Goal: Information Seeking & Learning: Get advice/opinions

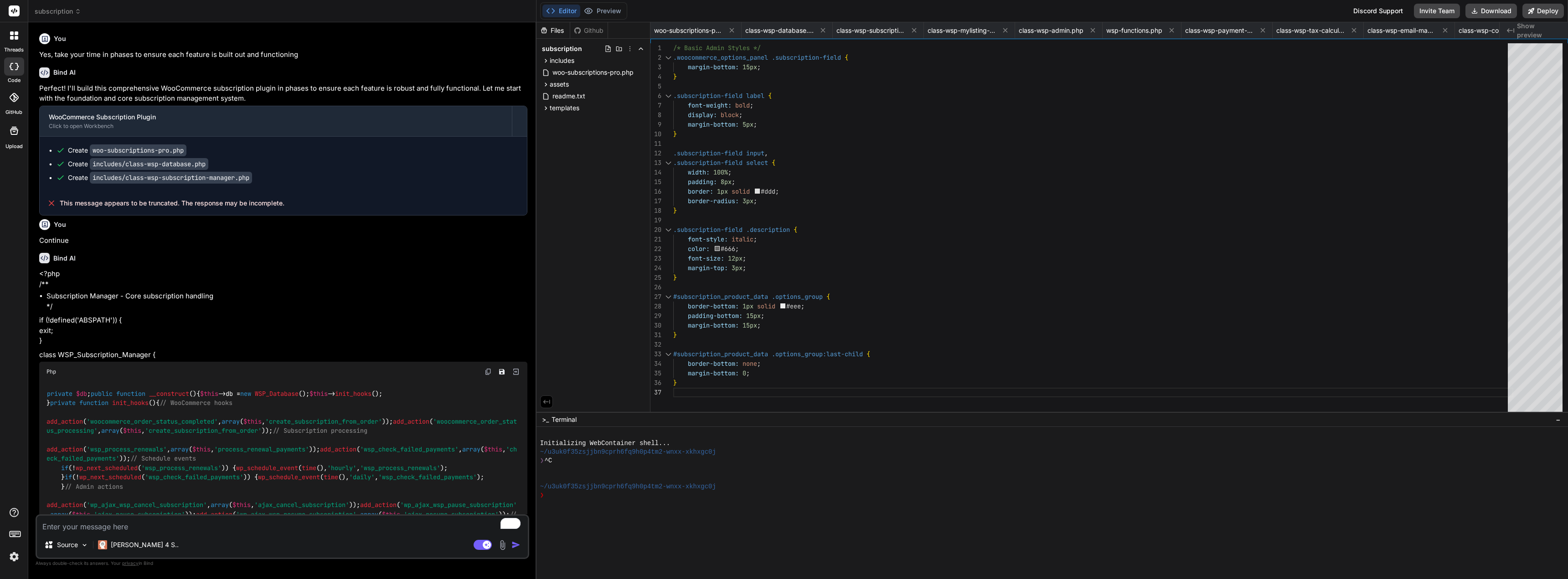
scroll to position [0, 844]
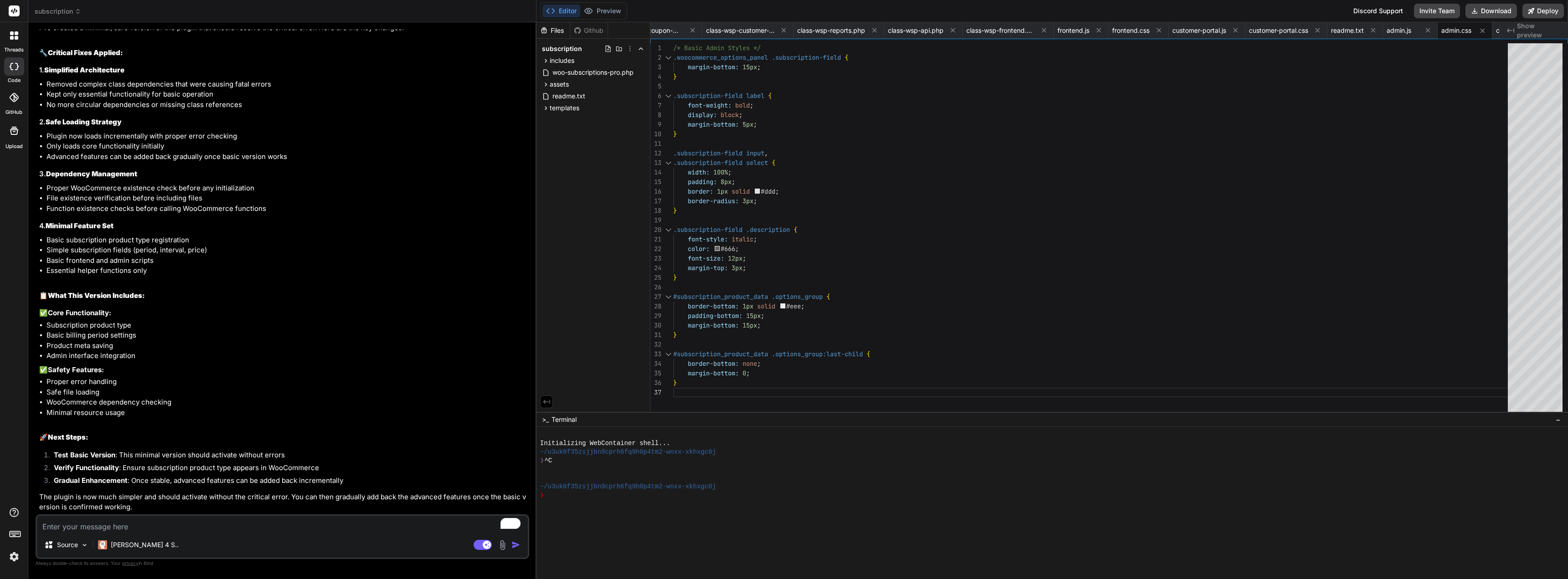
click at [63, 528] on textarea "To enrich screen reader interactions, please activate Accessibility in Grammarl…" at bounding box center [282, 524] width 491 height 16
type textarea "e"
type textarea "x"
type textarea "er"
type textarea "x"
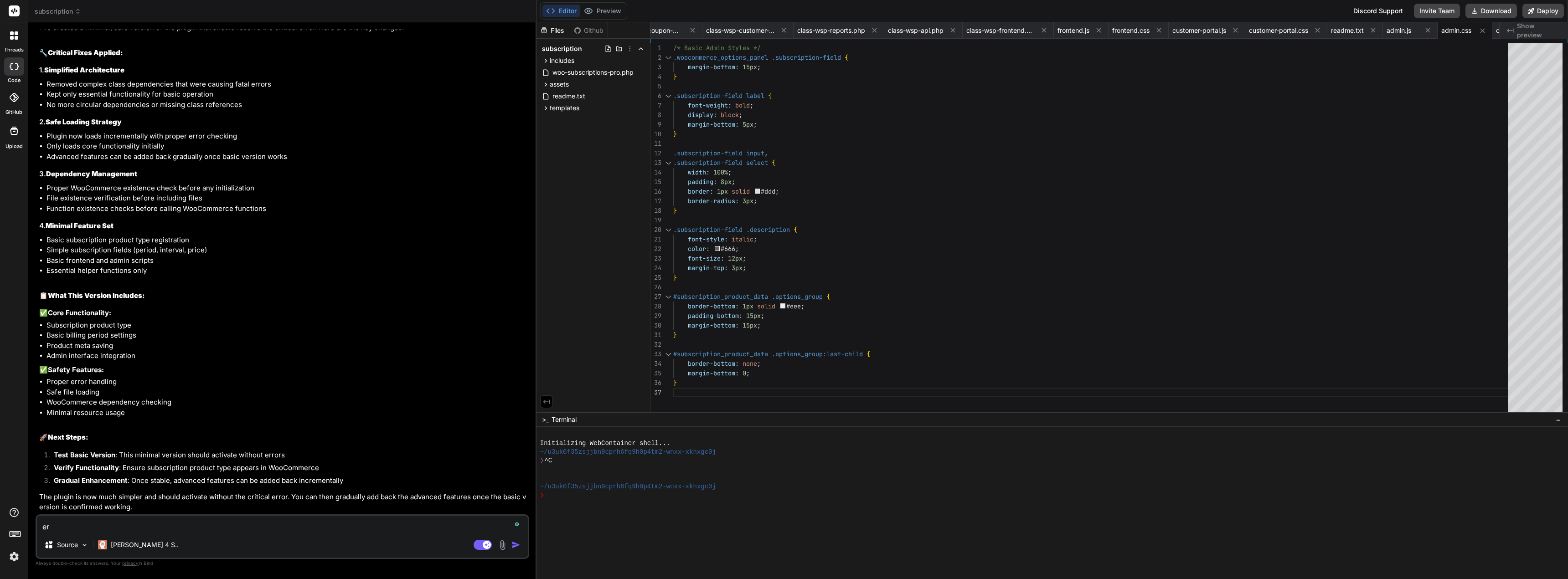
type textarea "err"
type textarea "x"
type textarea "erro"
type textarea "x"
type textarea "error"
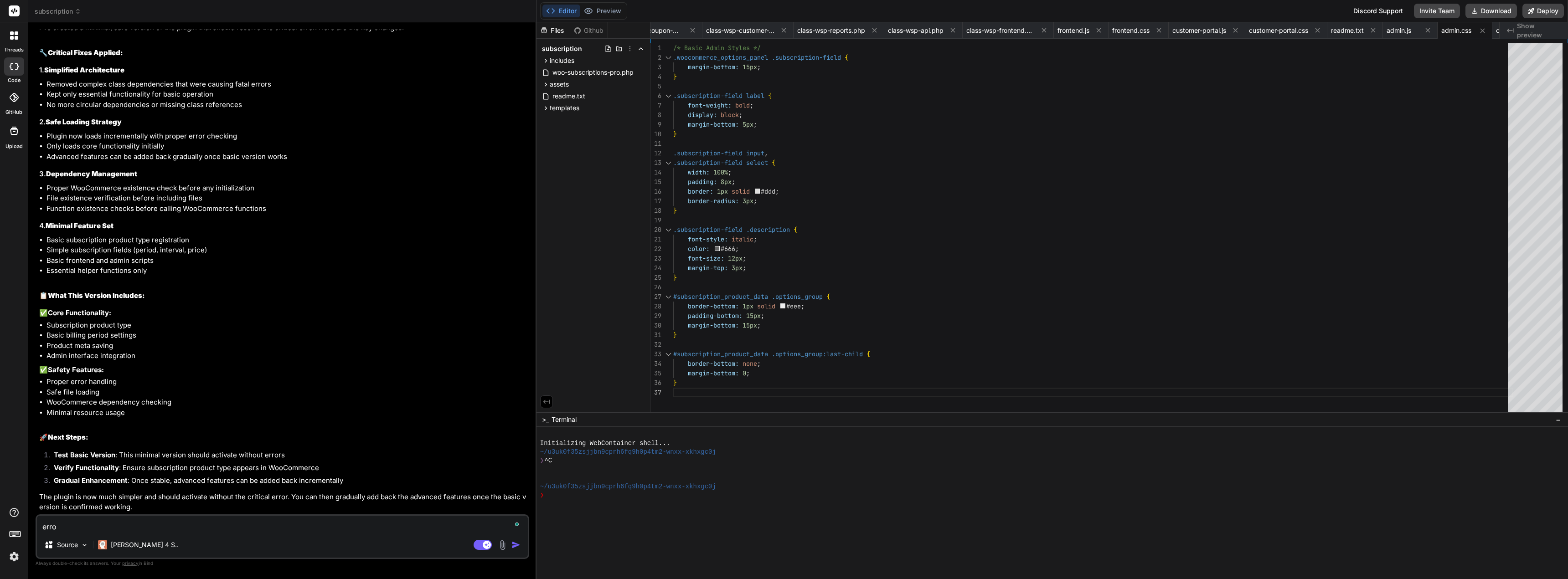
type textarea "x"
type textarea "error:"
type textarea "x"
type textarea "error:"
type textarea "x"
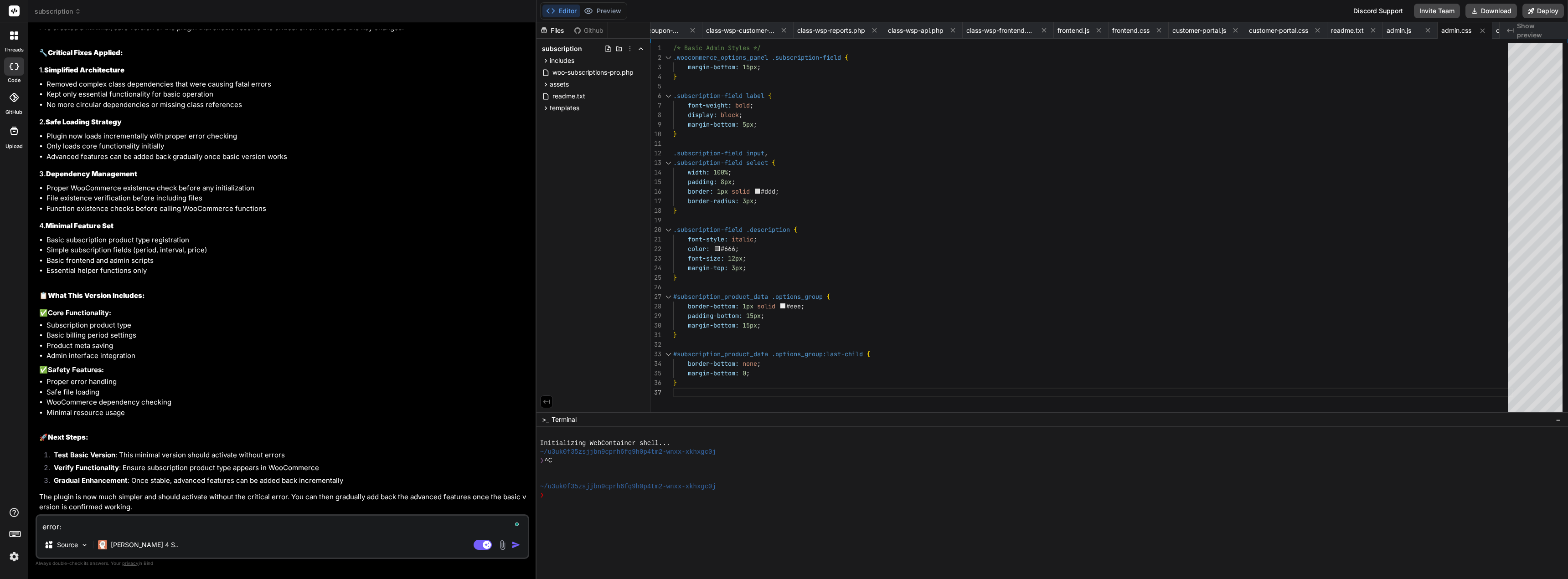
paste textarea "This plugin is incompatible with the enabled WooCommerce feature 'High-Performa…"
type textarea "error: This plugin is incompatible with the enabled WooCommerce feature 'High-P…"
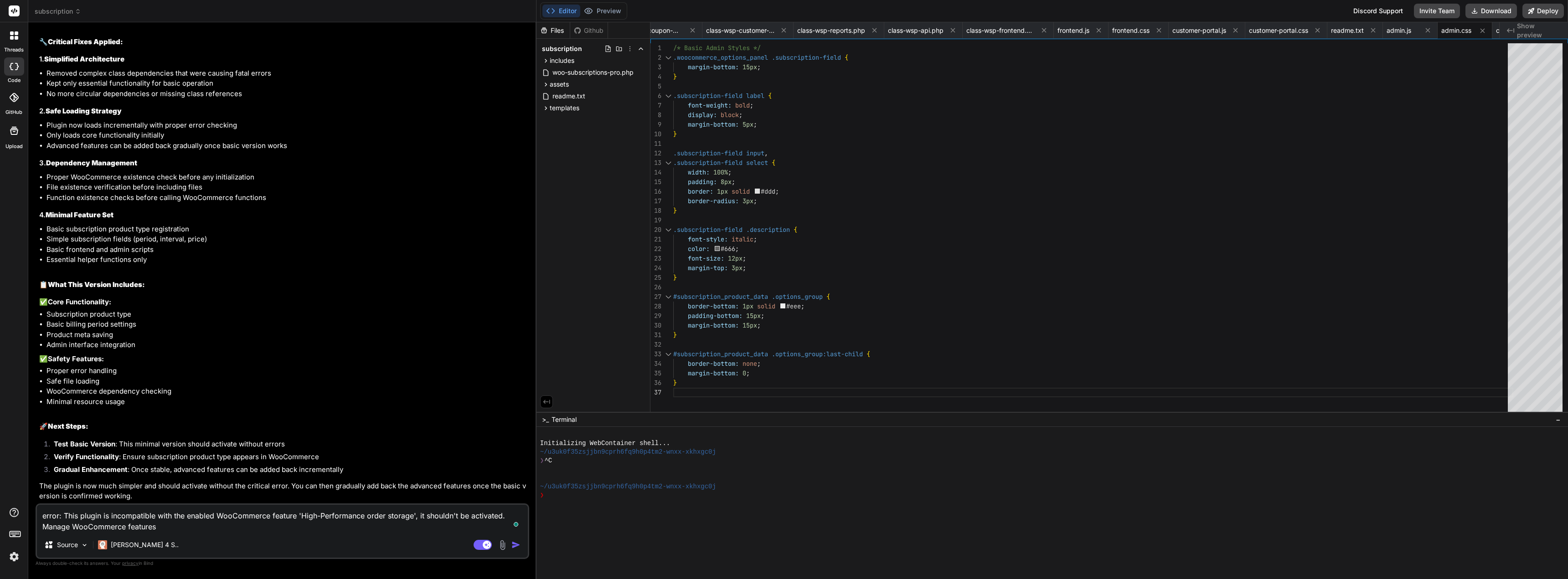
type textarea "x"
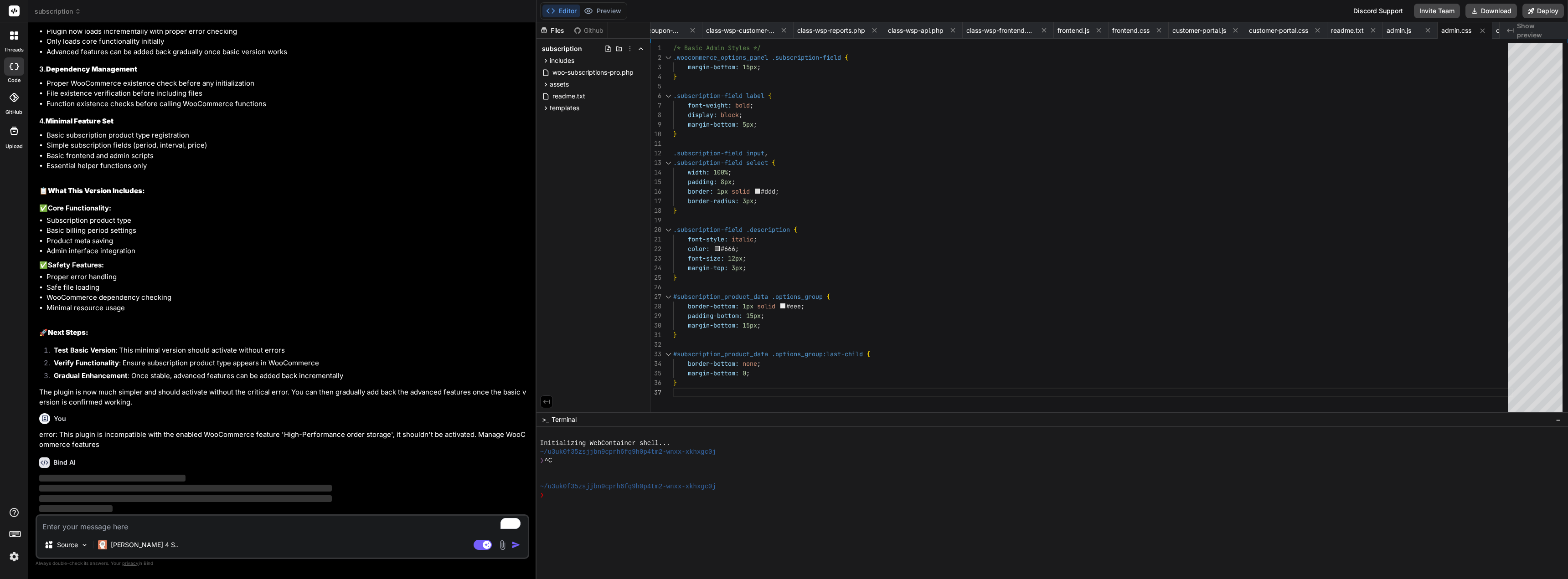
scroll to position [5740, 0]
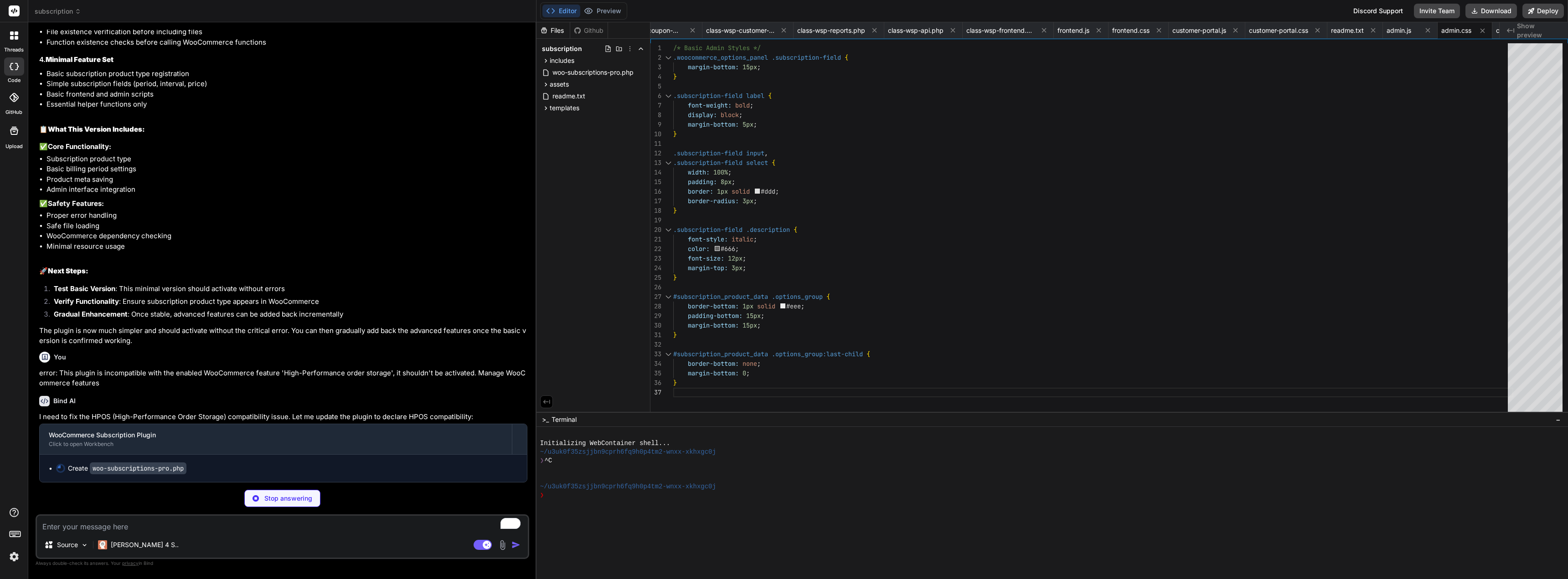
type textarea "x"
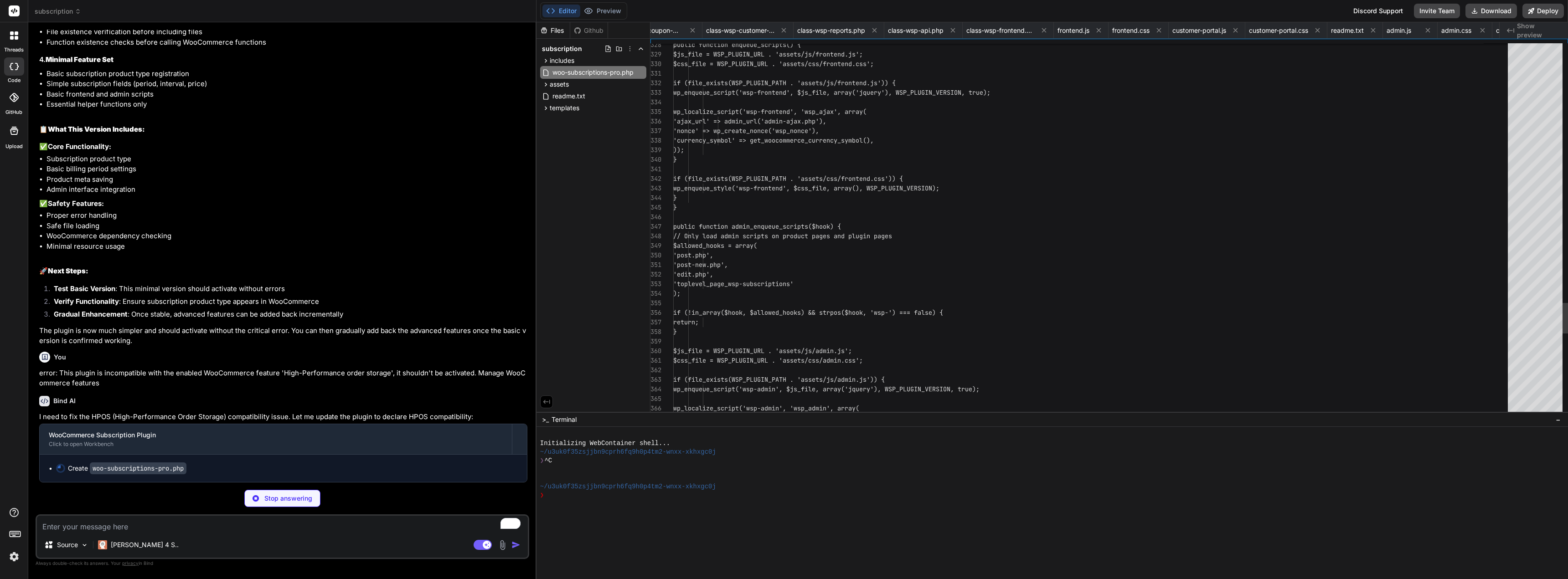
scroll to position [0, 0]
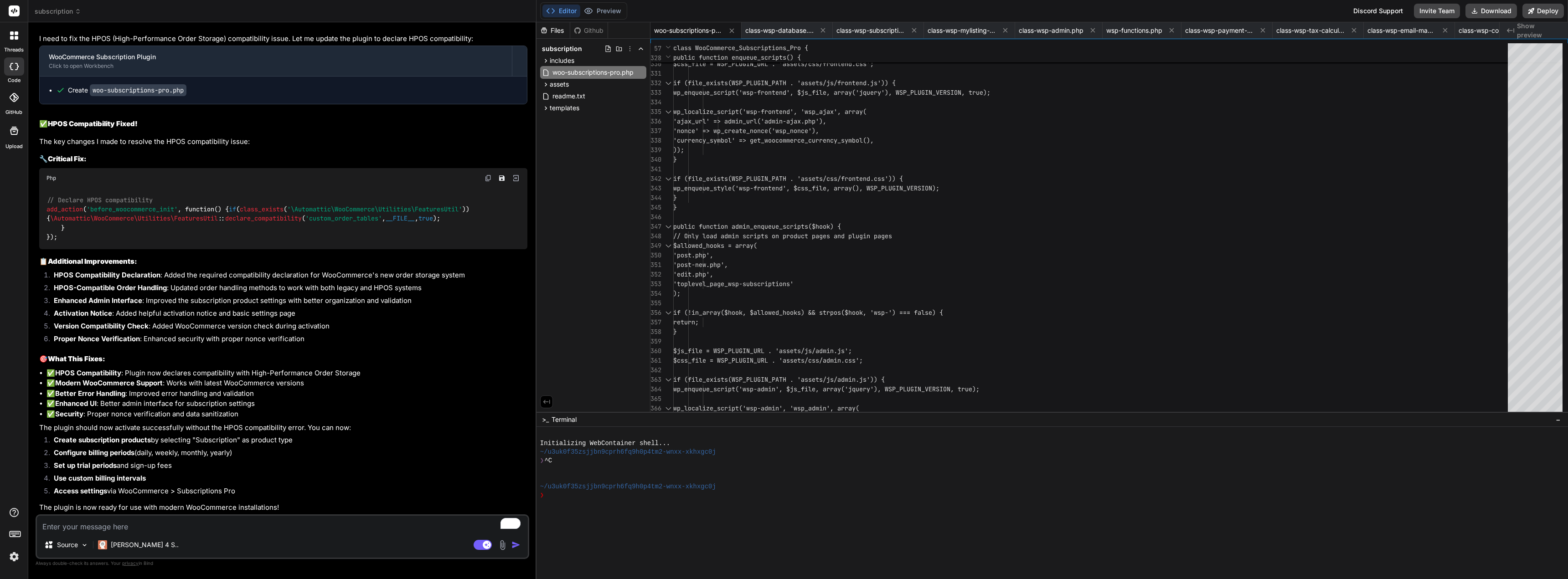
type textarea "x"
click at [568, 218] on div "Files Github subscription includes class-wsp-database.php class-wsp-subscriptio…" at bounding box center [593, 217] width 114 height 389
click at [286, 524] on textarea "To enrich screen reader interactions, please activate Accessibility in Grammarl…" at bounding box center [282, 524] width 491 height 16
type textarea "h"
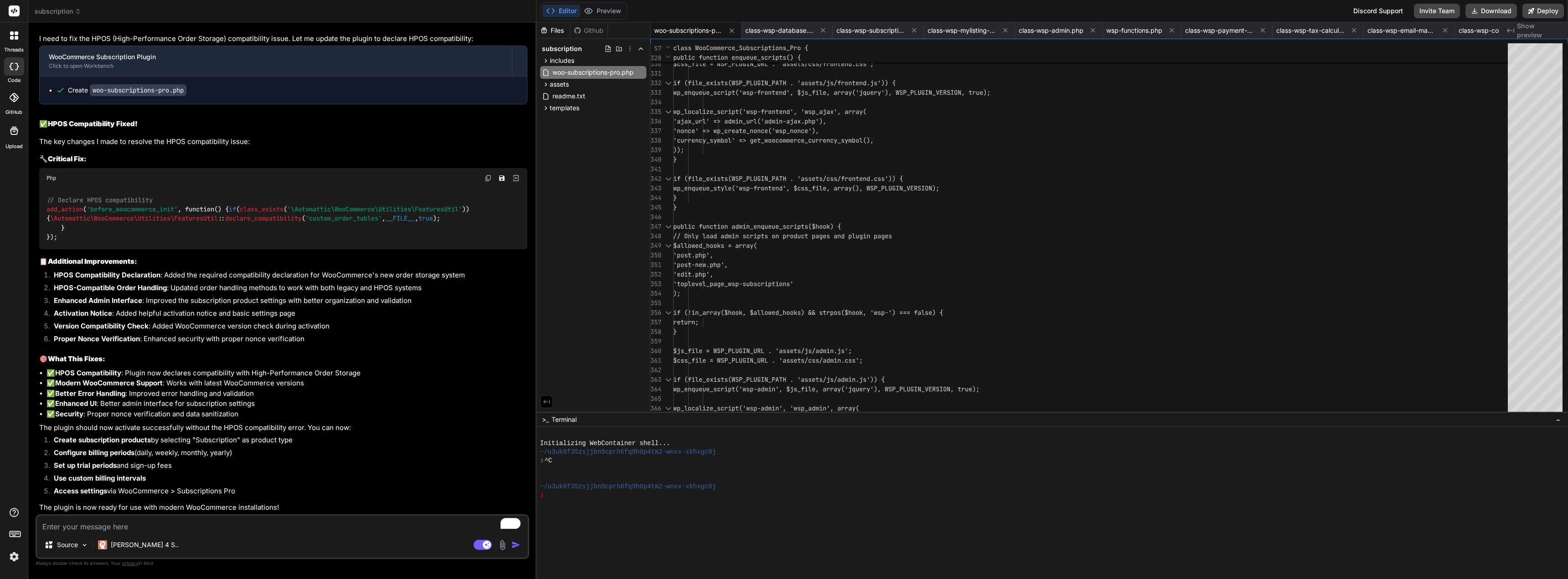
type textarea "x"
type textarea "ho"
type textarea "x"
type textarea "how"
type textarea "x"
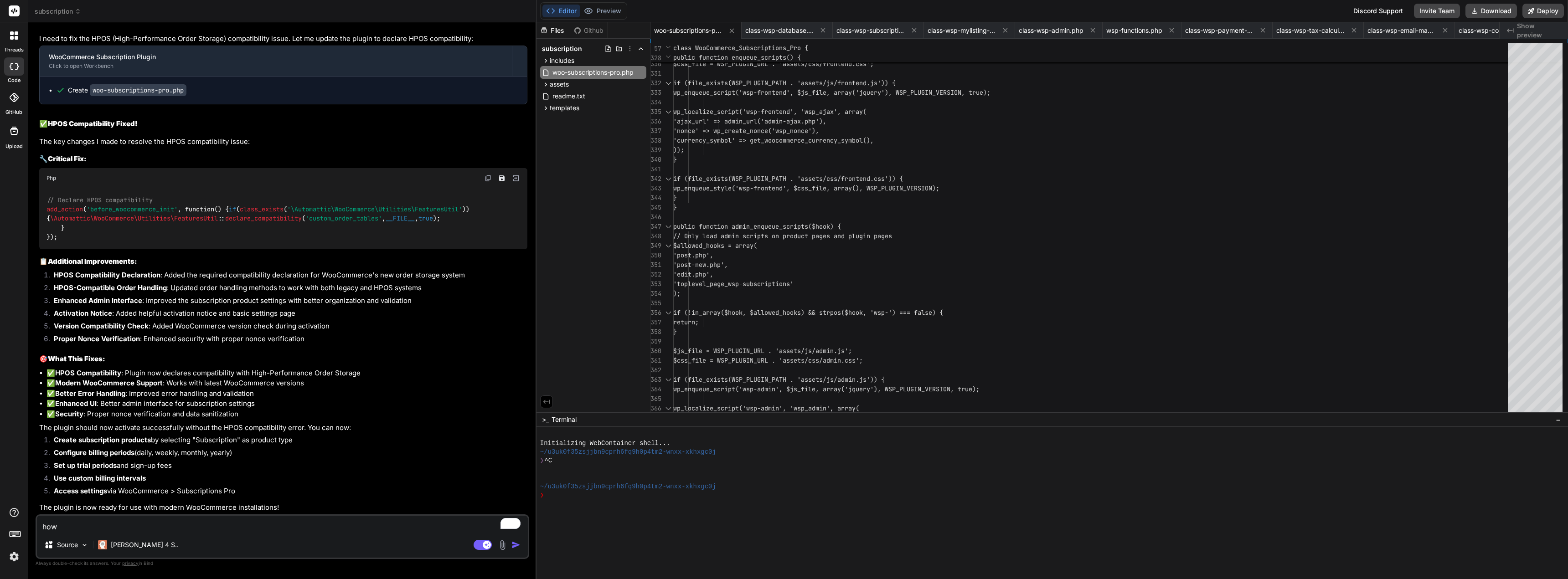
type textarea "how"
type textarea "x"
type textarea "how d"
type textarea "x"
type textarea "how do"
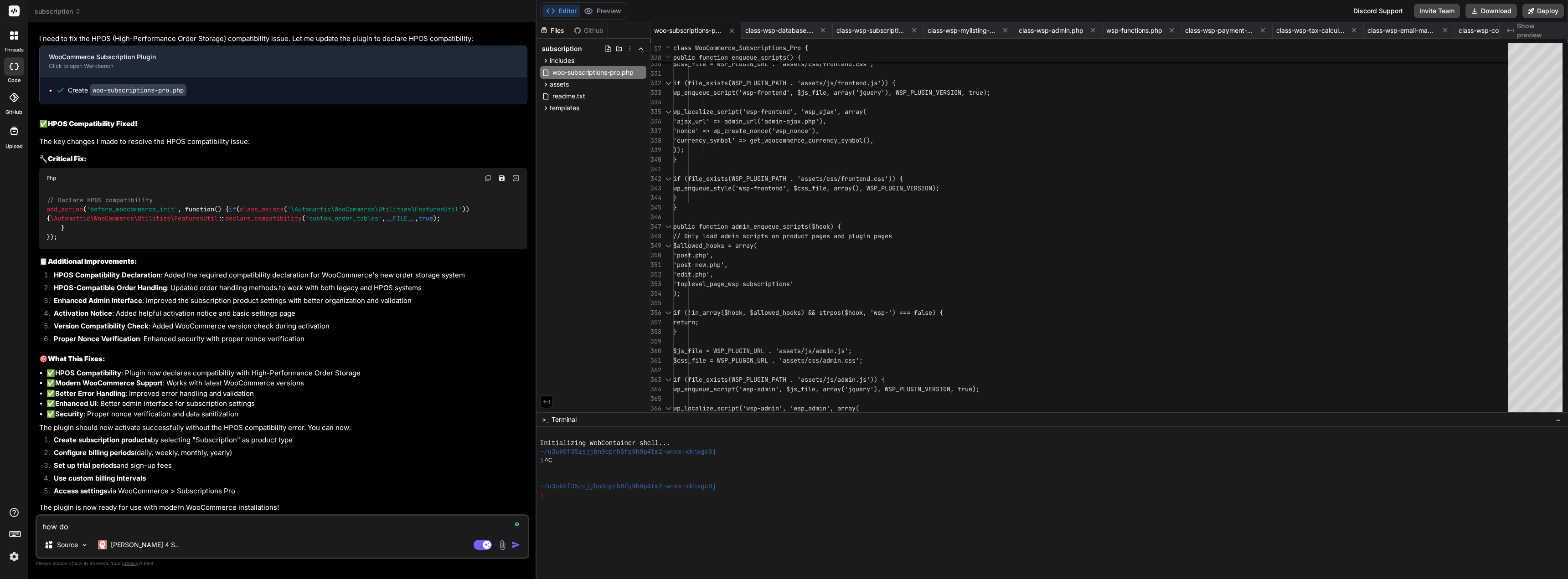
type textarea "x"
type textarea "how do"
type textarea "x"
type textarea "how do i"
type textarea "x"
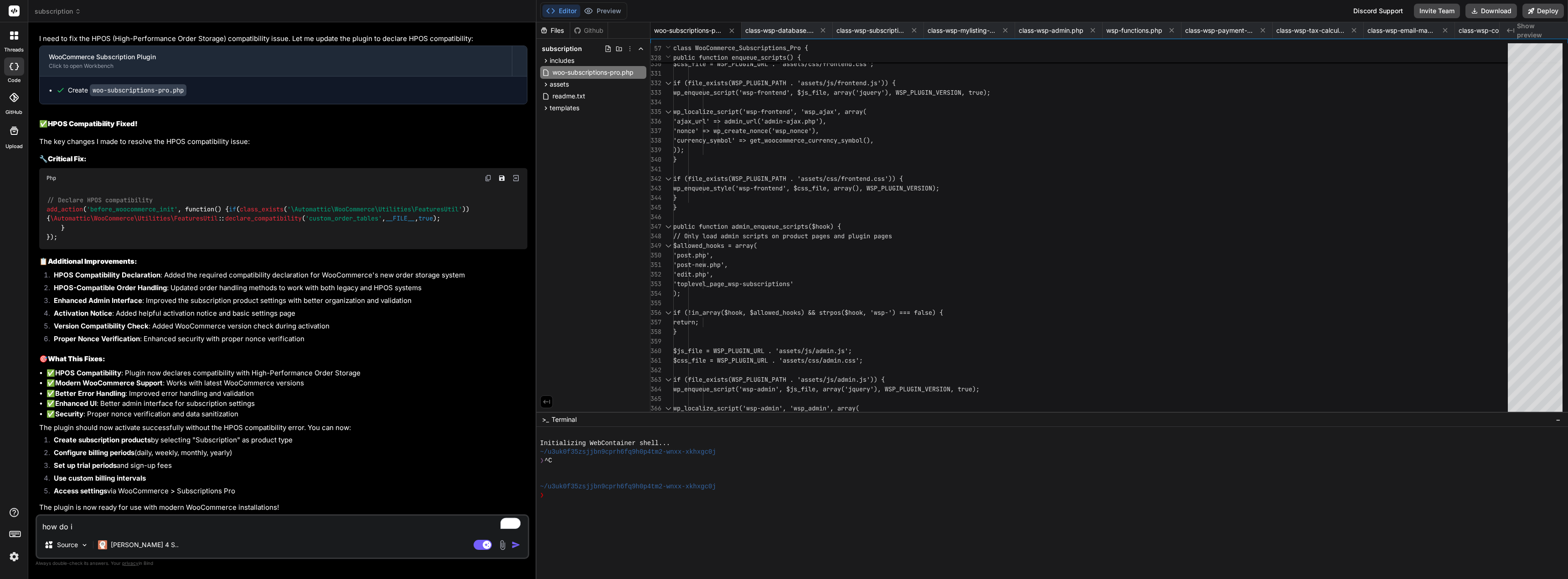
type textarea "how do i"
type textarea "x"
type textarea "how do i a"
type textarea "x"
type textarea "how do i ac"
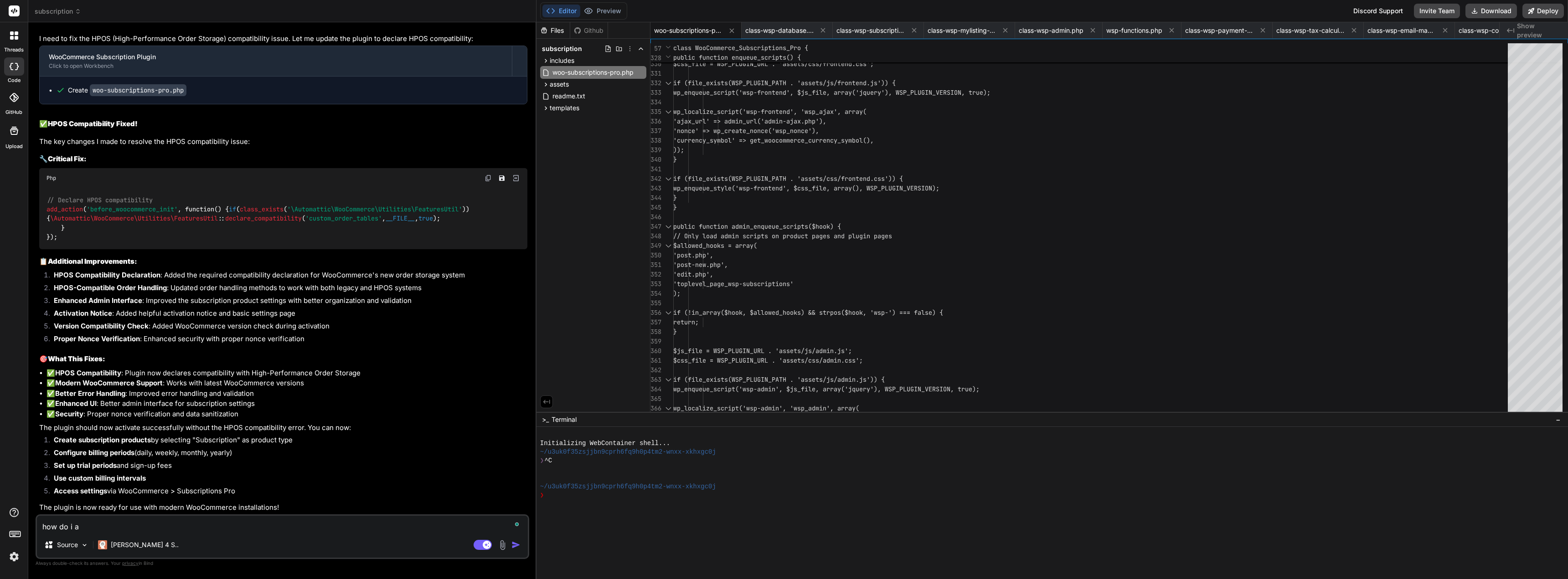
type textarea "x"
type textarea "how do i acc"
type textarea "x"
type textarea "how do i acce"
type textarea "x"
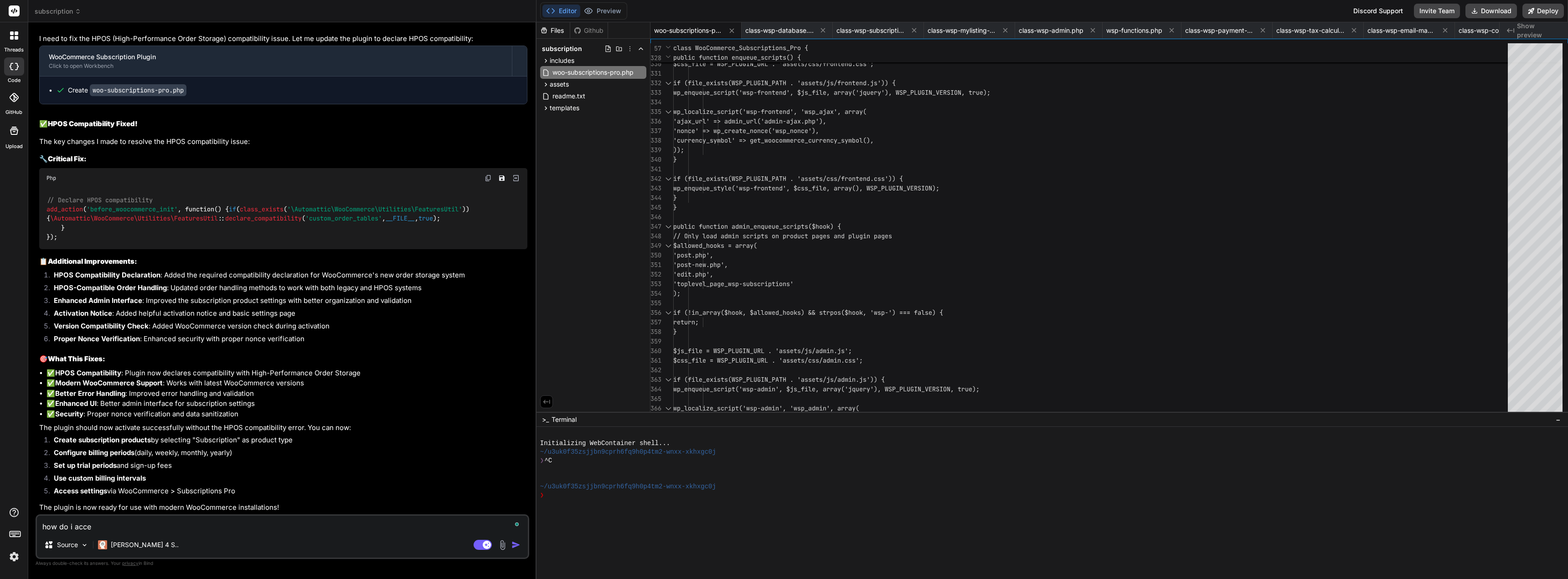
type textarea "how do i acces"
type textarea "x"
type textarea "how do i access"
type textarea "x"
type textarea "how do i access"
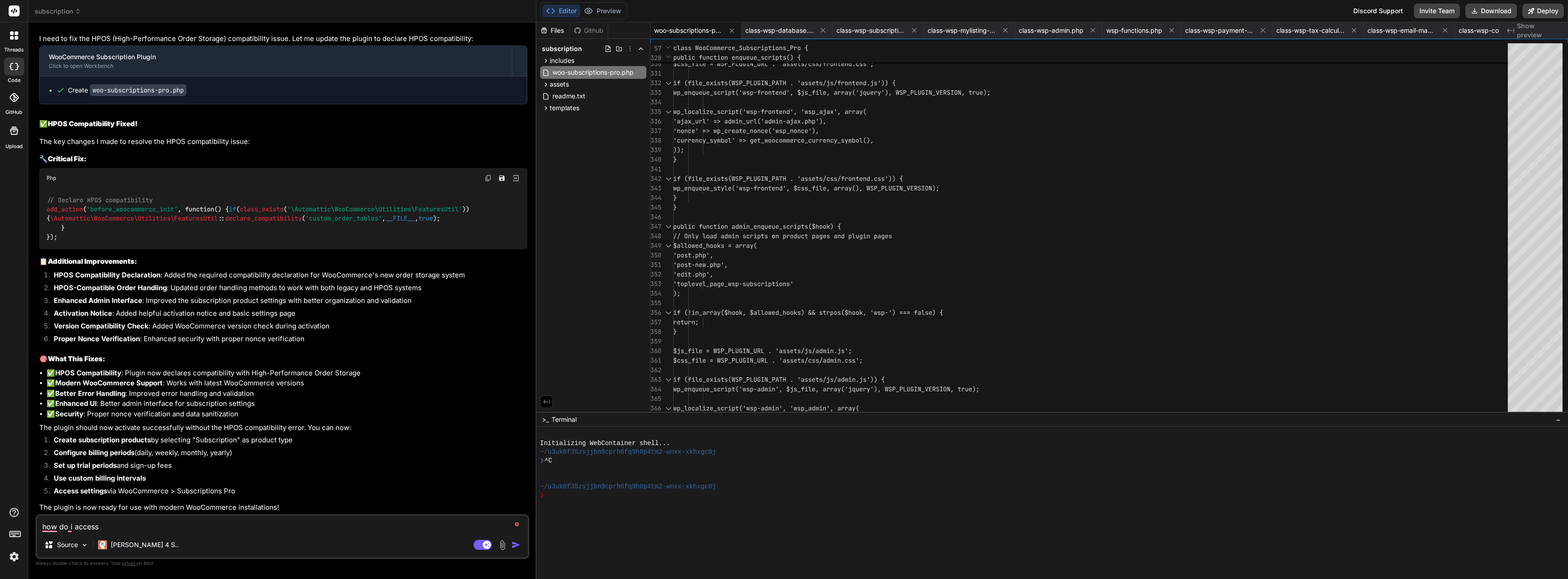
type textarea "x"
type textarea "how do i access p"
type textarea "x"
type textarea "how do i access pl"
type textarea "x"
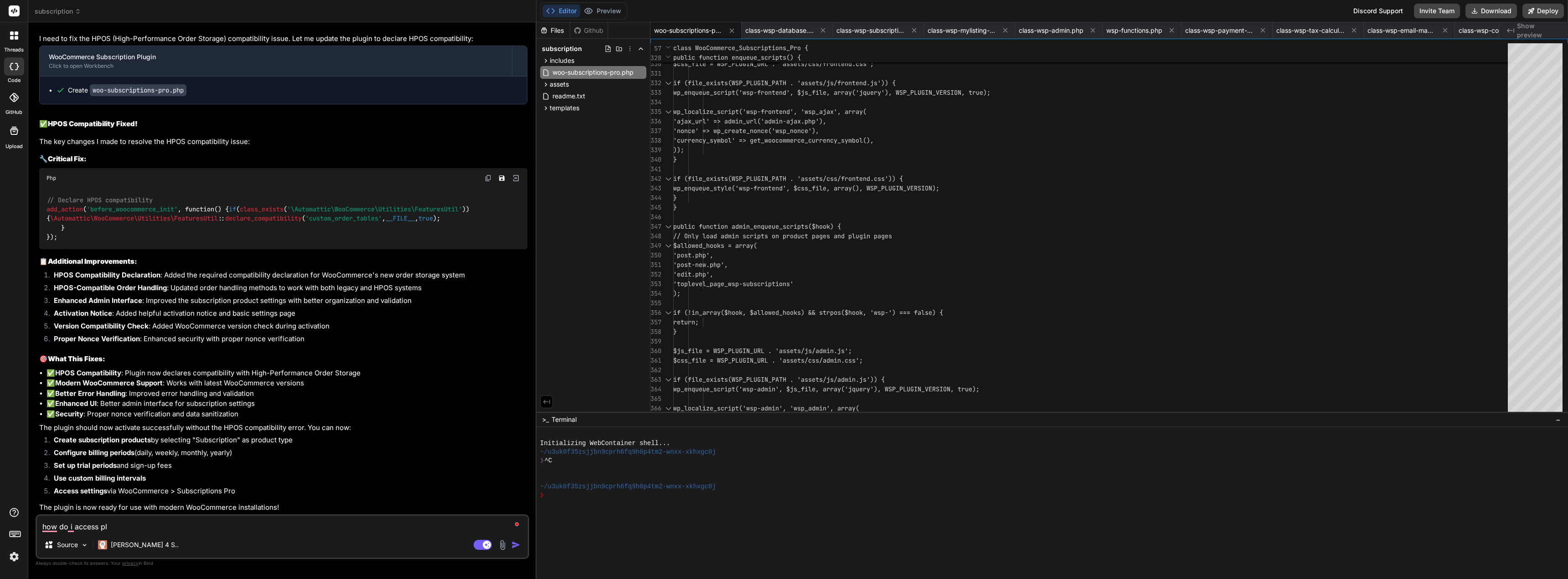
type textarea "how do i access plu"
type textarea "x"
type textarea "how do i access plug"
type textarea "x"
type textarea "how do i access plugi"
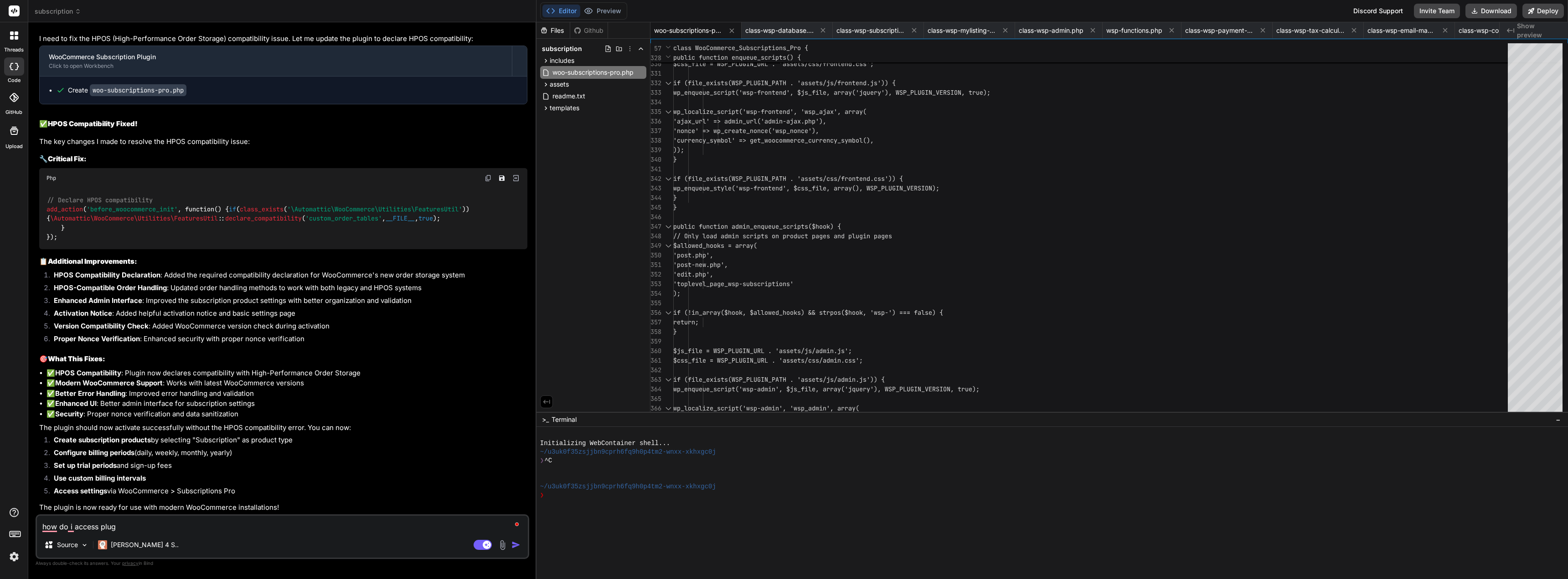
type textarea "x"
type textarea "how do i access plugin"
type textarea "x"
type textarea "how do i access plugin"
type textarea "x"
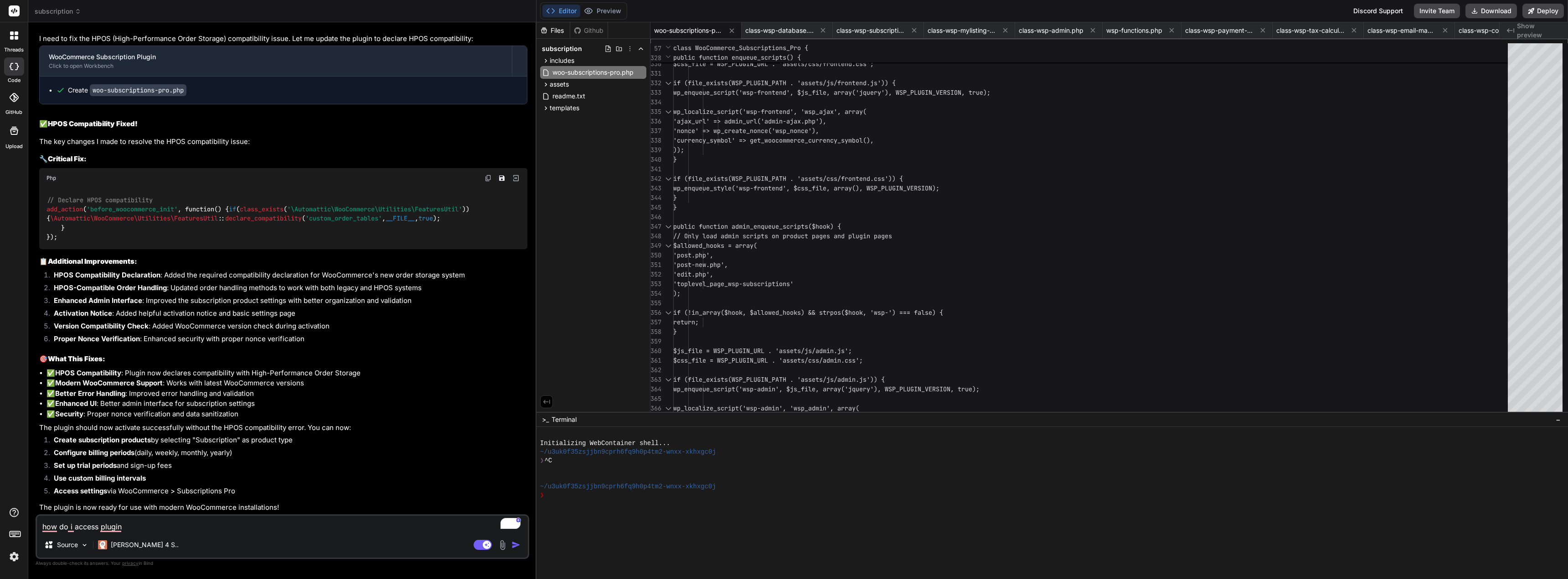
type textarea "how do i access plugin s"
type textarea "x"
type textarea "how do i access plugin se"
type textarea "x"
type textarea "how do i access plugin set"
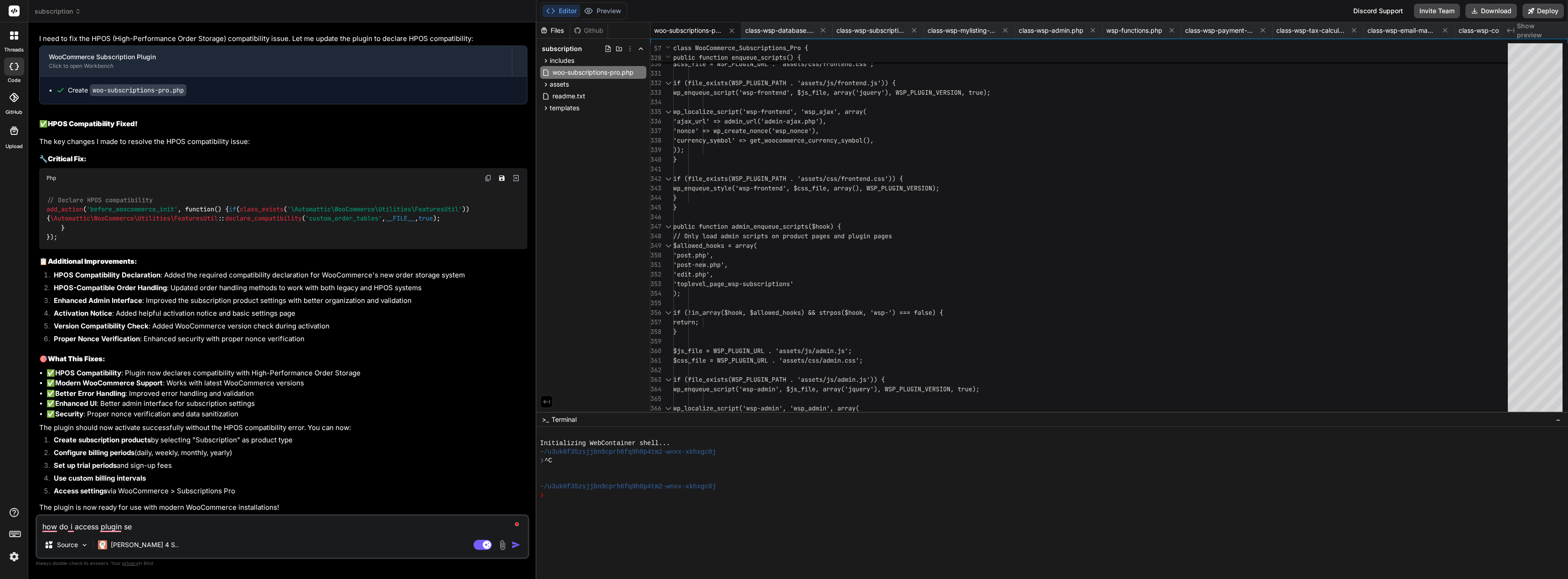
type textarea "x"
type textarea "how do i access plugin sett"
type textarea "x"
type textarea "how do i access plugin setti"
type textarea "x"
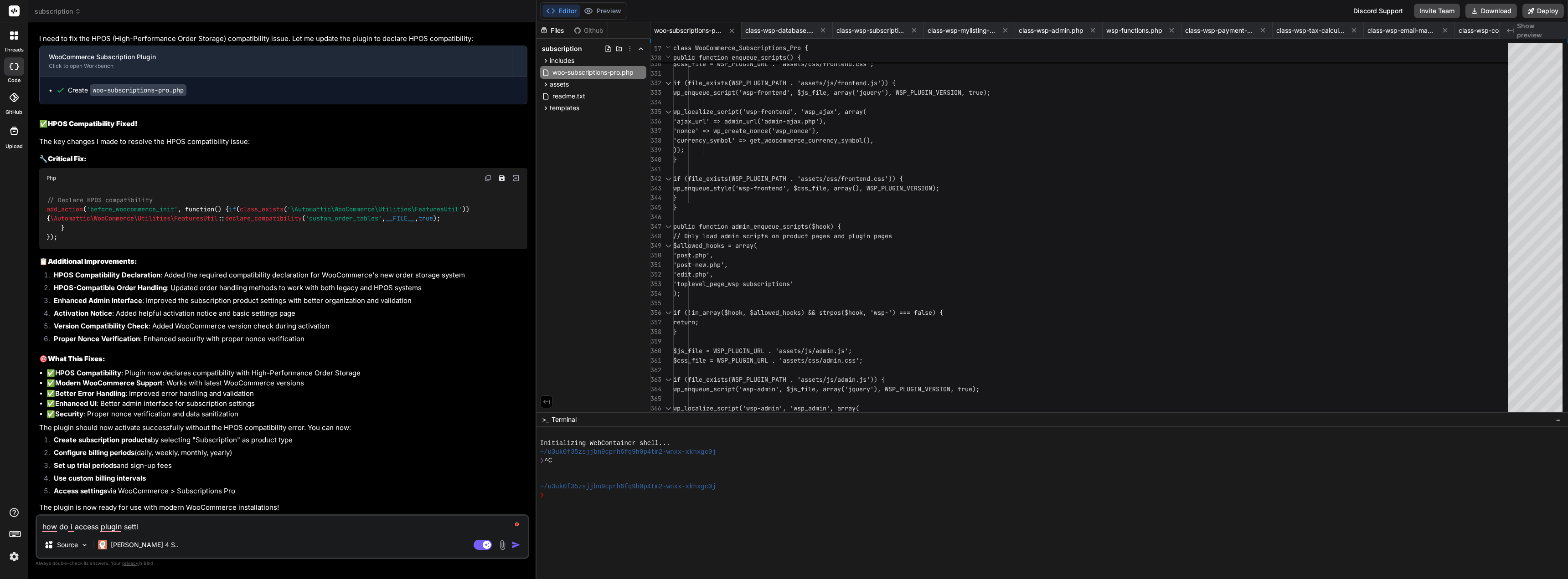
type textarea "how do i access plugin settin"
type textarea "x"
type textarea "how do i access plugin setting"
type textarea "x"
type textarea "how do i access plugin settings"
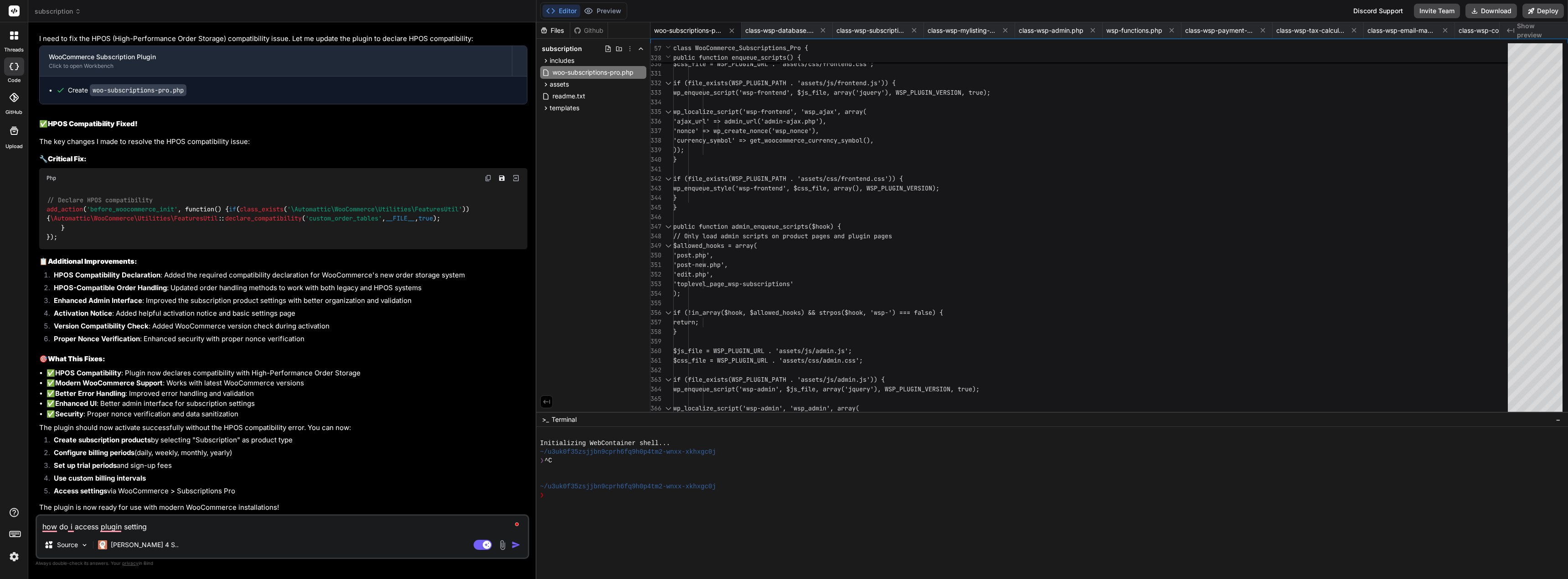
type textarea "x"
type textarea "how do i access plugin settings"
type textarea "x"
type textarea "how do i access plugin settings c"
type textarea "x"
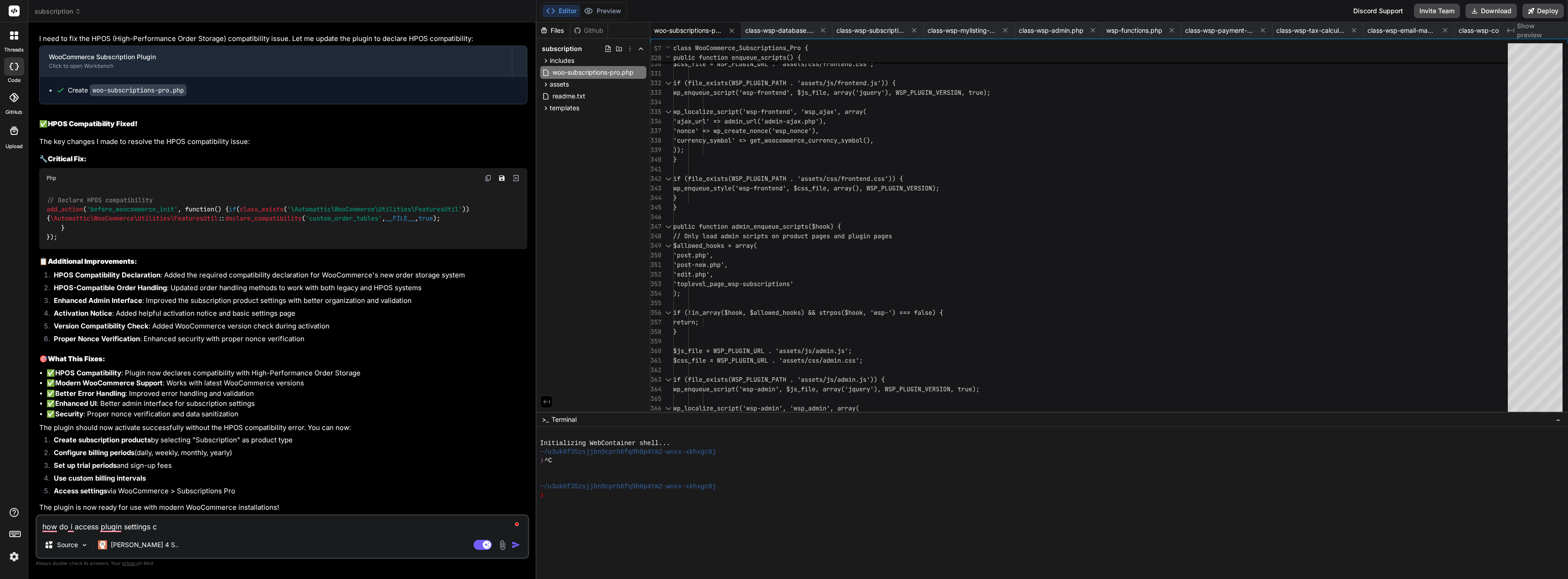
type textarea "how do i access plugin settings co"
type textarea "x"
type textarea "how do i access plugin settings con"
type textarea "x"
type textarea "how do i access plugin settings conf"
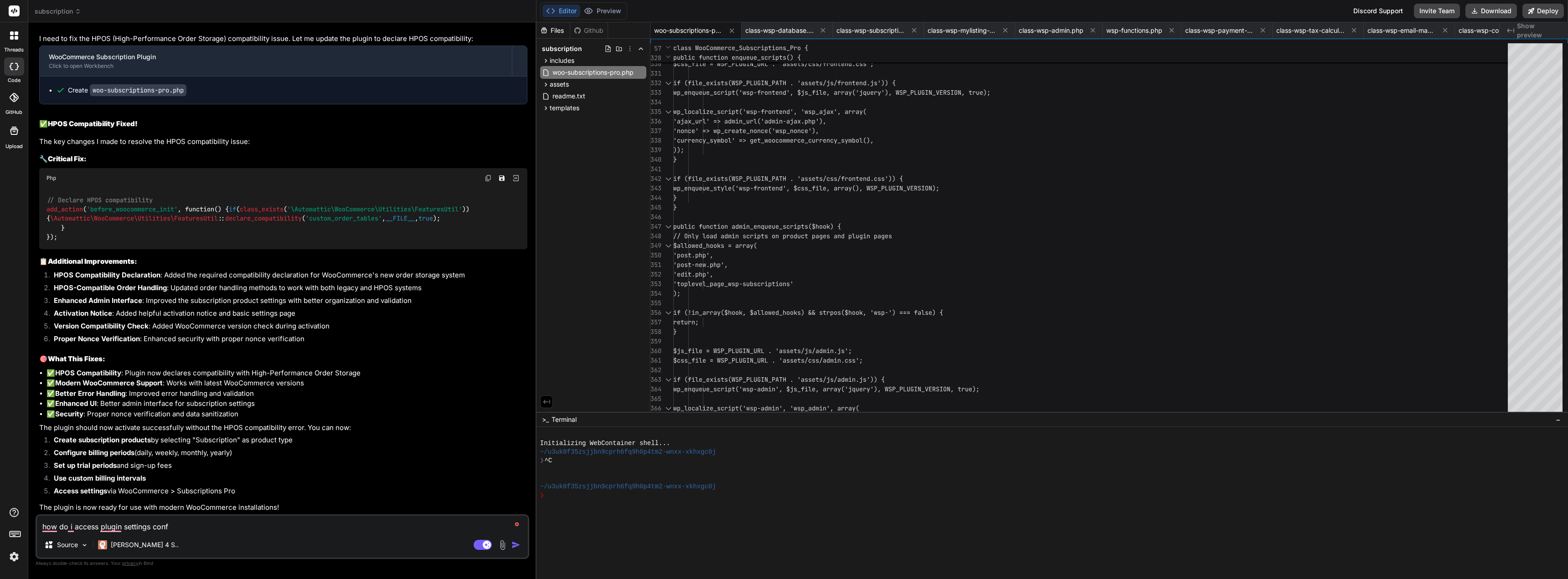
type textarea "x"
type textarea "how do i access plugin settings confo"
type textarea "x"
type textarea "how do i access plugin settings confog"
type textarea "x"
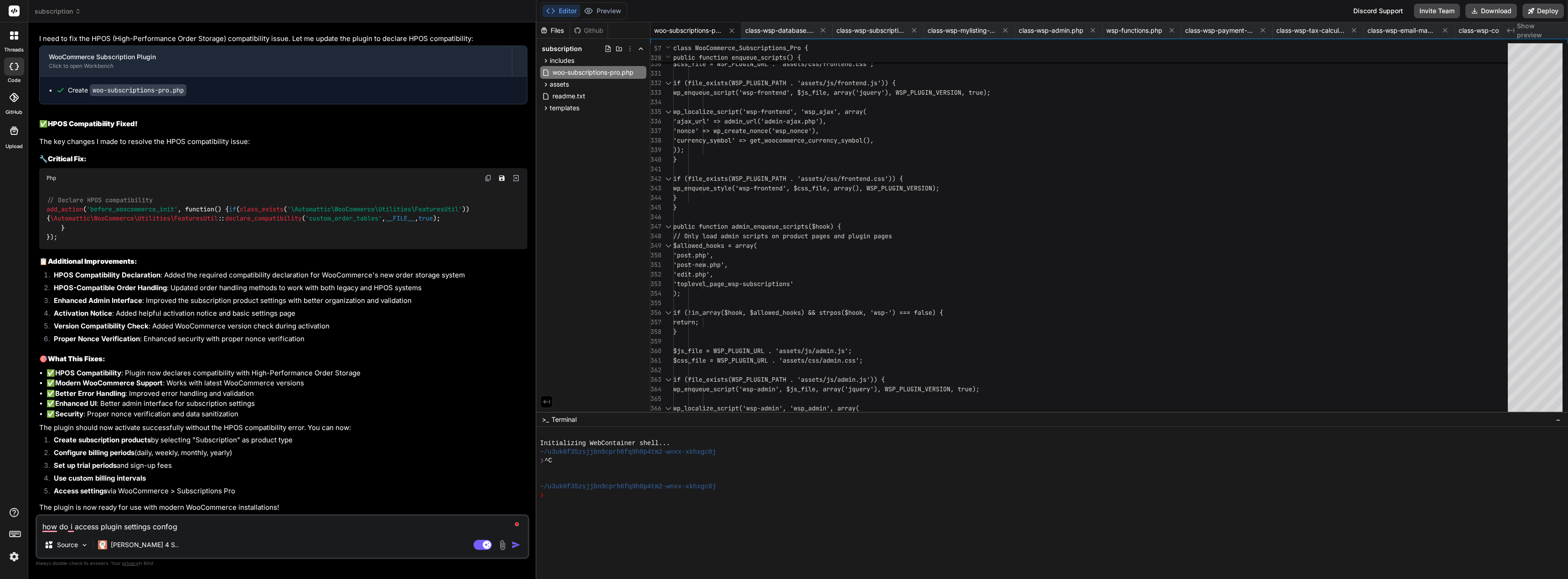
type textarea "how do i access plugin settings confog,"
type textarea "x"
type textarea "how do i access plugin settings confog,"
type textarea "x"
type textarea "how do i access plugin settings confog, n"
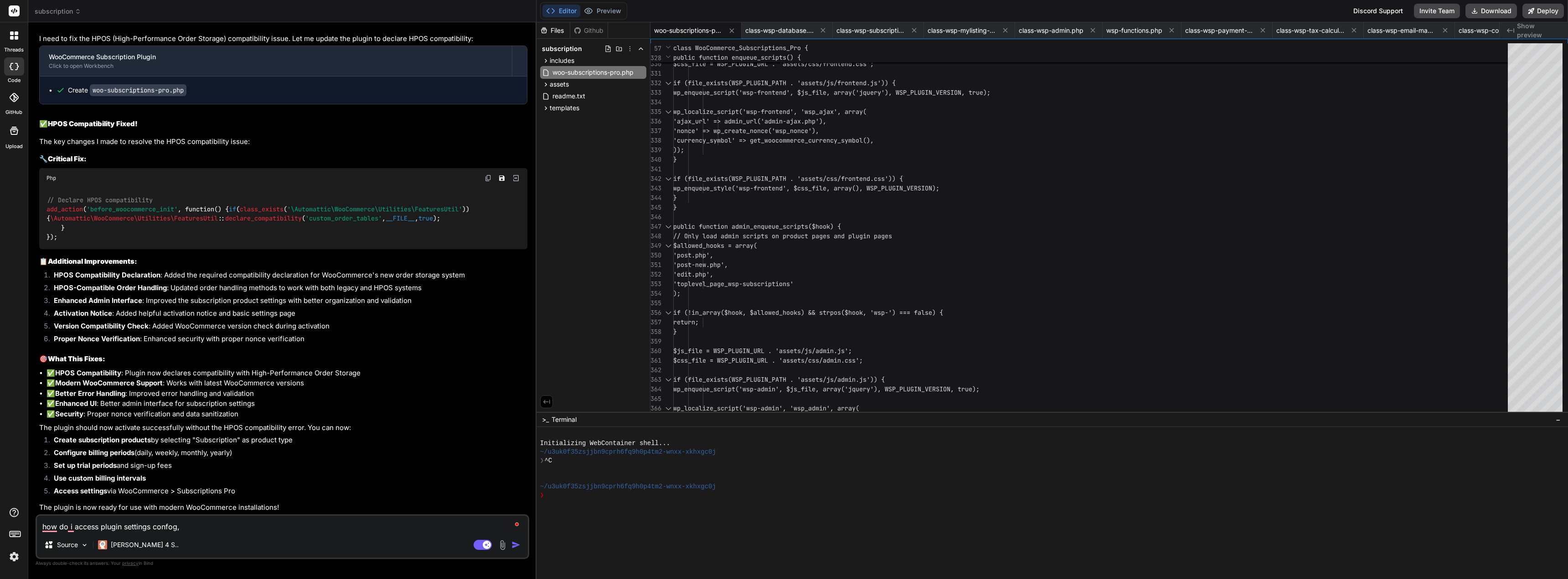
type textarea "x"
type textarea "how do i access plugin settings confog, no"
type textarea "x"
type textarea "how do i access plugin settings confog, not"
type textarea "x"
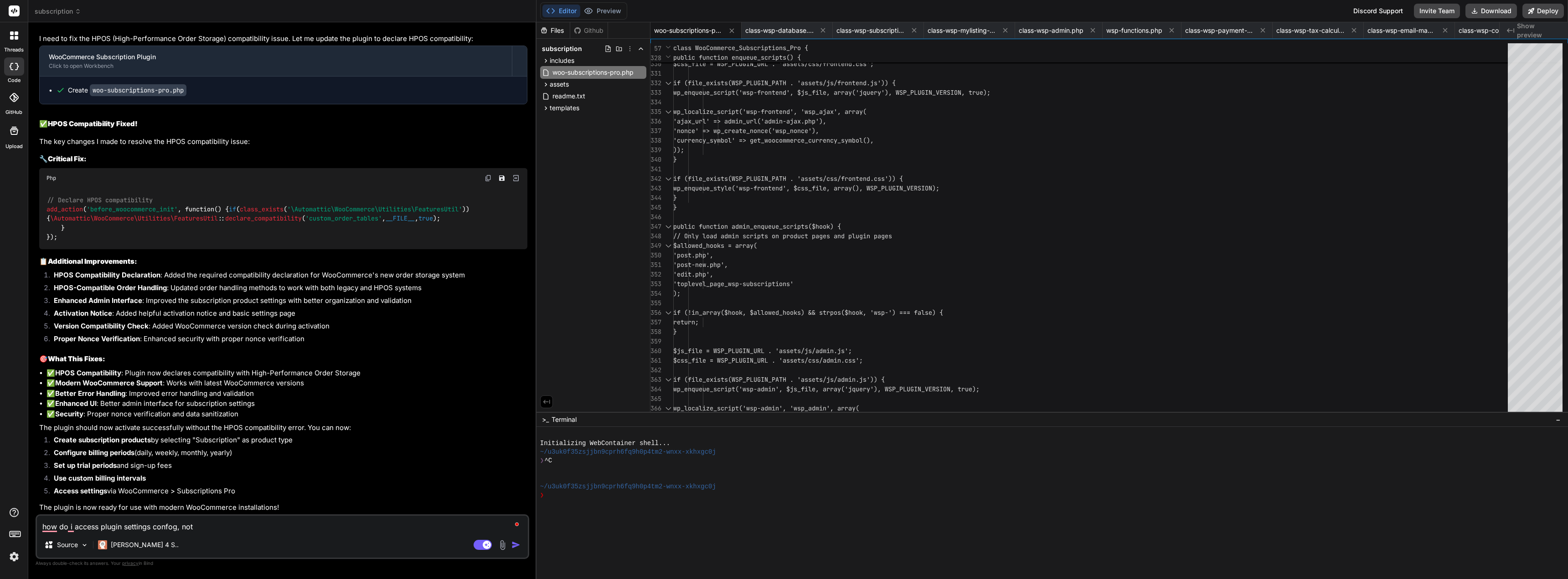
type textarea "how do i access plugin settings confog, not"
type textarea "x"
type textarea "how do i access plugin settings confog, not v"
type textarea "x"
type textarea "how do i access plugin settings confog, not vi"
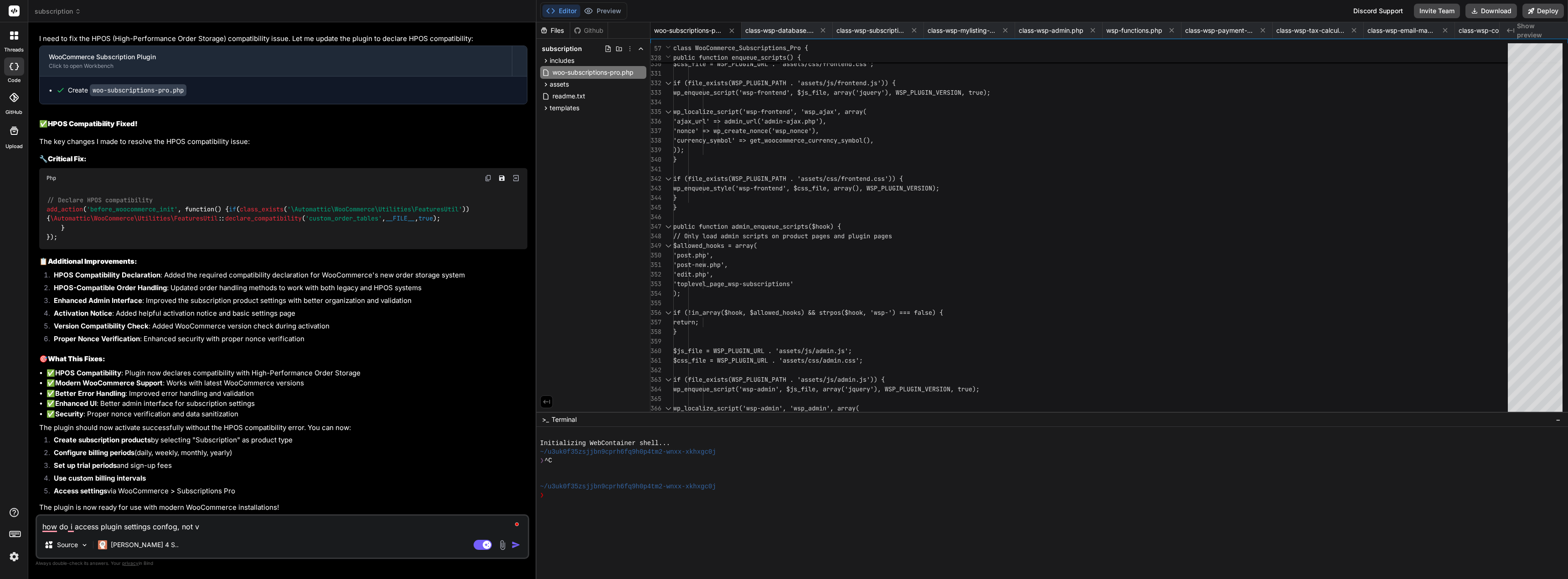
type textarea "x"
type textarea "how do i access plugin settings confog, not vis"
type textarea "x"
type textarea "how do i access plugin settings confog, not visi"
type textarea "x"
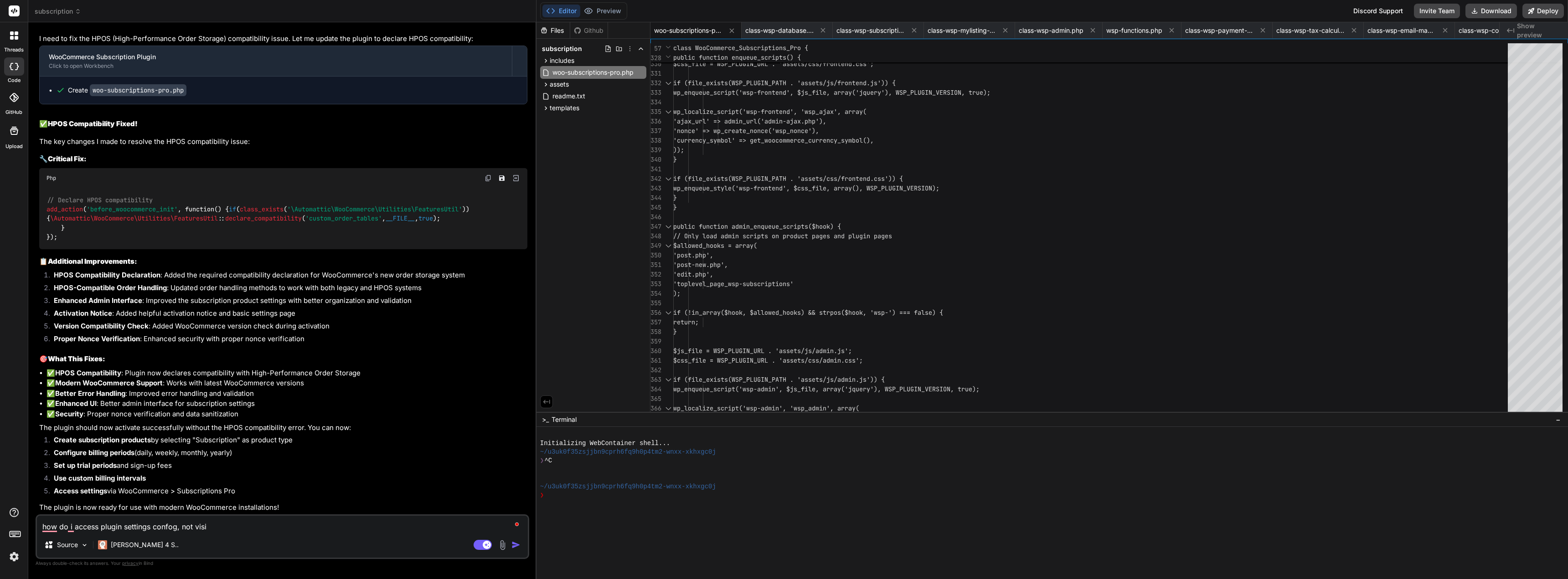
type textarea "how do i access plugin settings confog, not visib"
type textarea "x"
type textarea "how do i access plugin settings confog, not visibl"
type textarea "x"
type textarea "how do i access plugin settings confog, not visible"
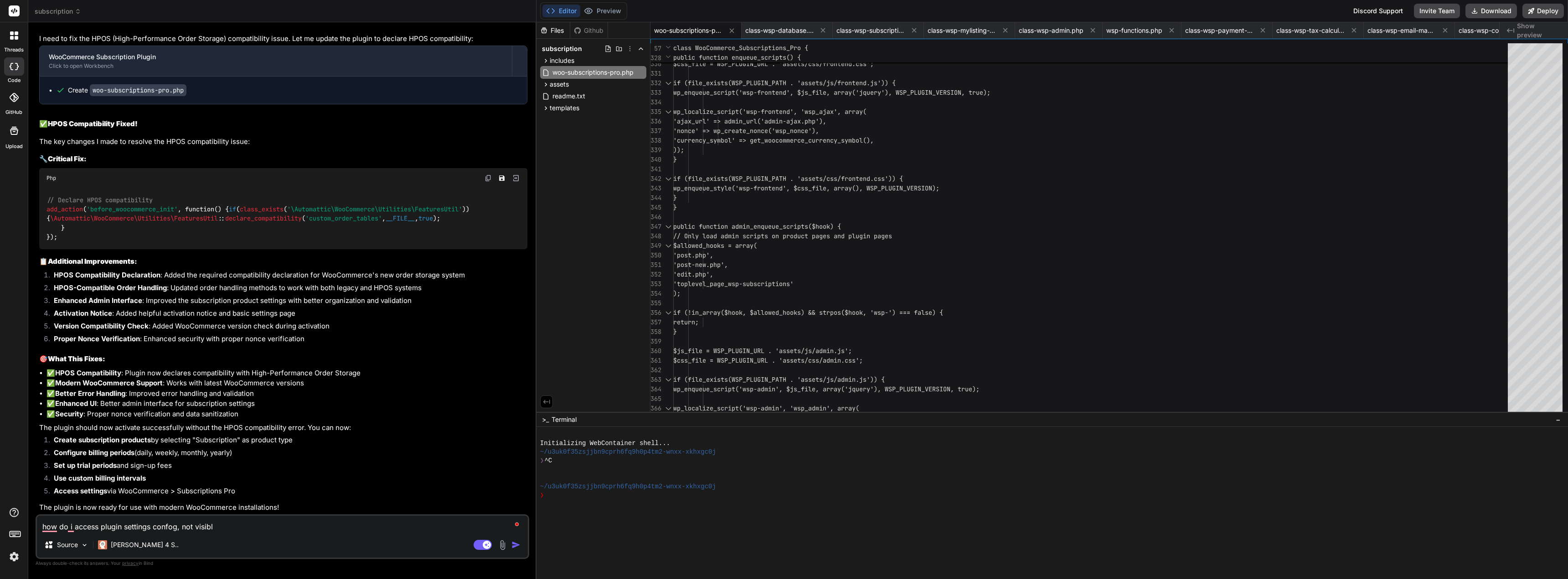
type textarea "x"
type textarea "how do i access plugin settings confog, not visible"
type textarea "x"
type textarea "how do i access plugin settings confog, not visible n"
type textarea "x"
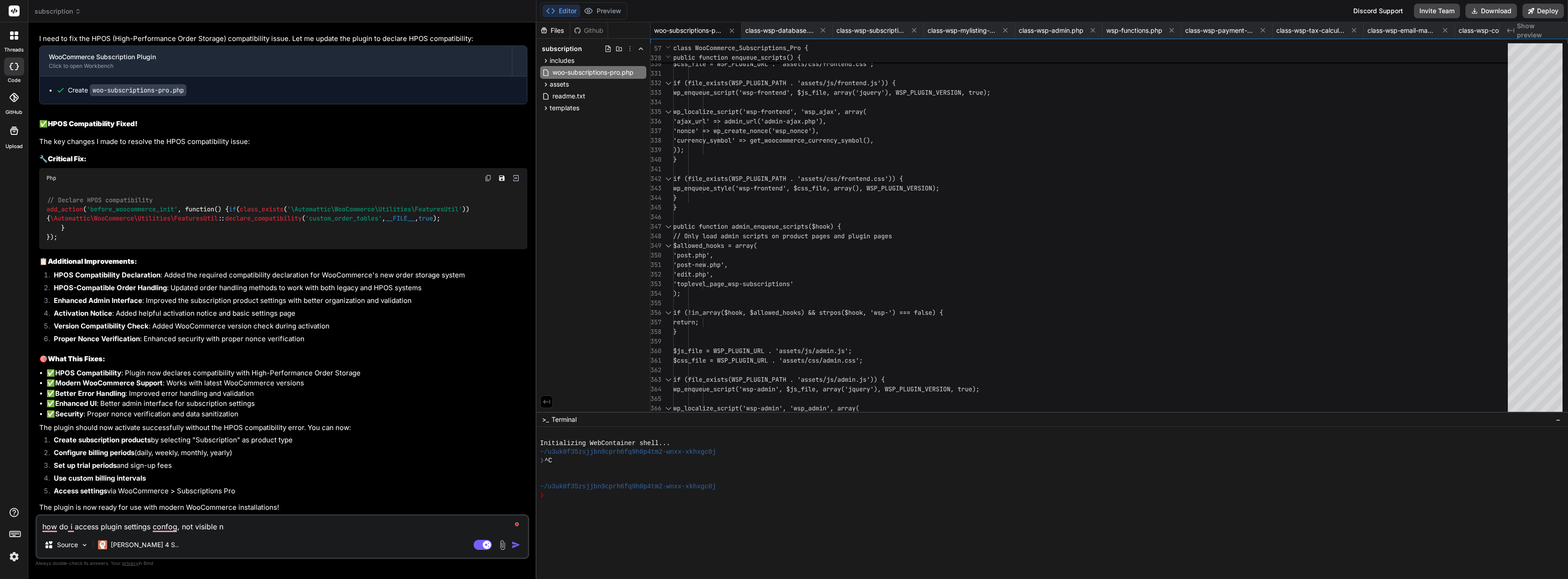
type textarea "how do i access plugin settings confog, not visible no"
type textarea "x"
type textarea "how do i access plugin settings confog, not visible now"
type textarea "x"
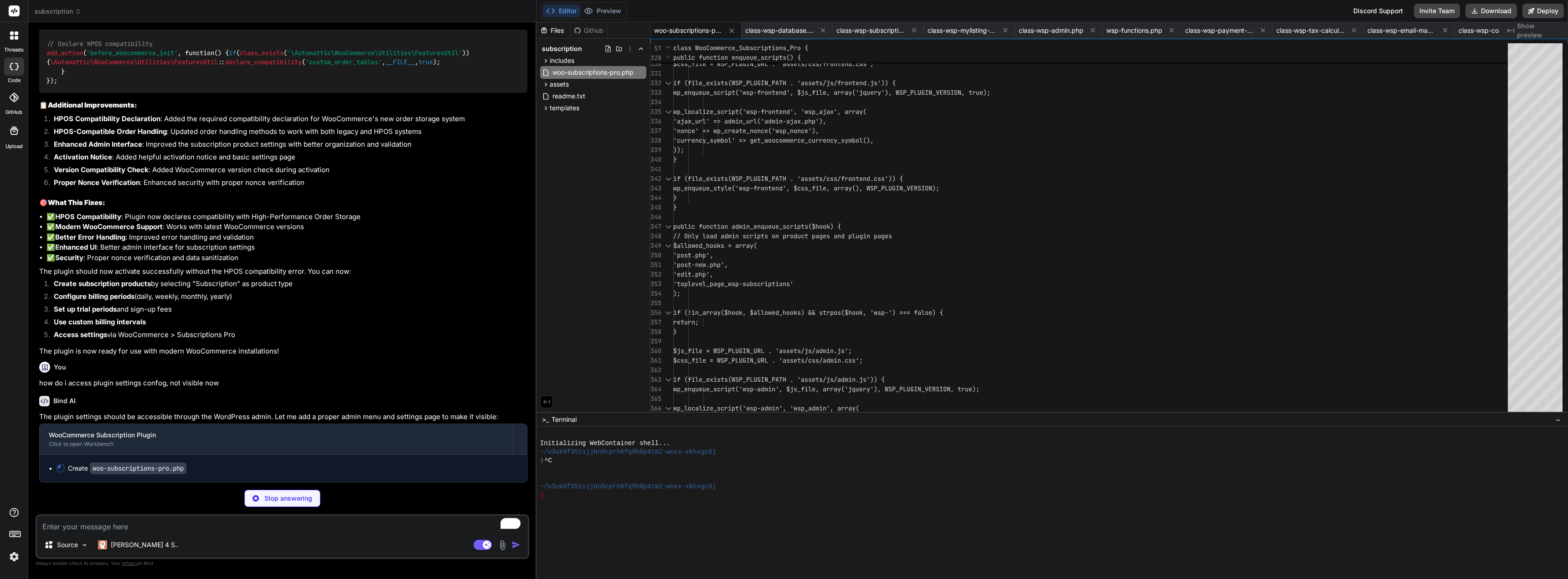
scroll to position [6346, 0]
type textarea "x"
type textarea "rce Subscriptions Pro activated successfully!', 'woo-subscriptions-pro'); ?></s…"
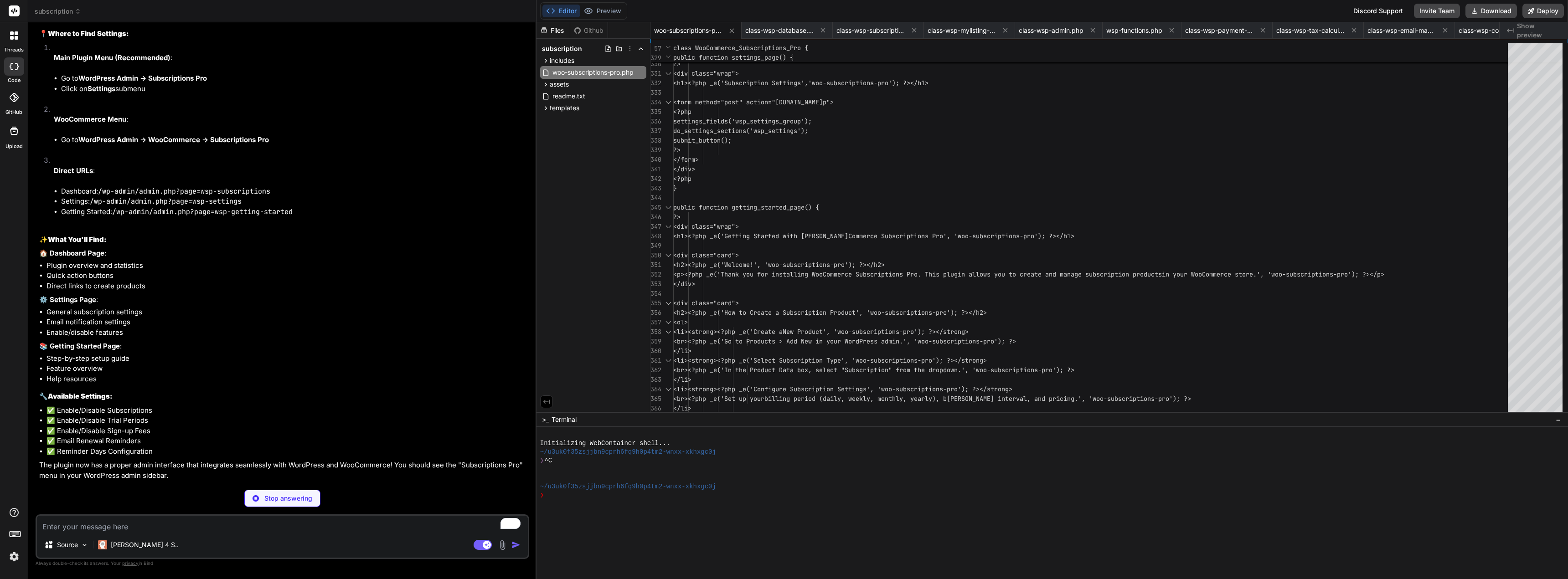
scroll to position [6817, 0]
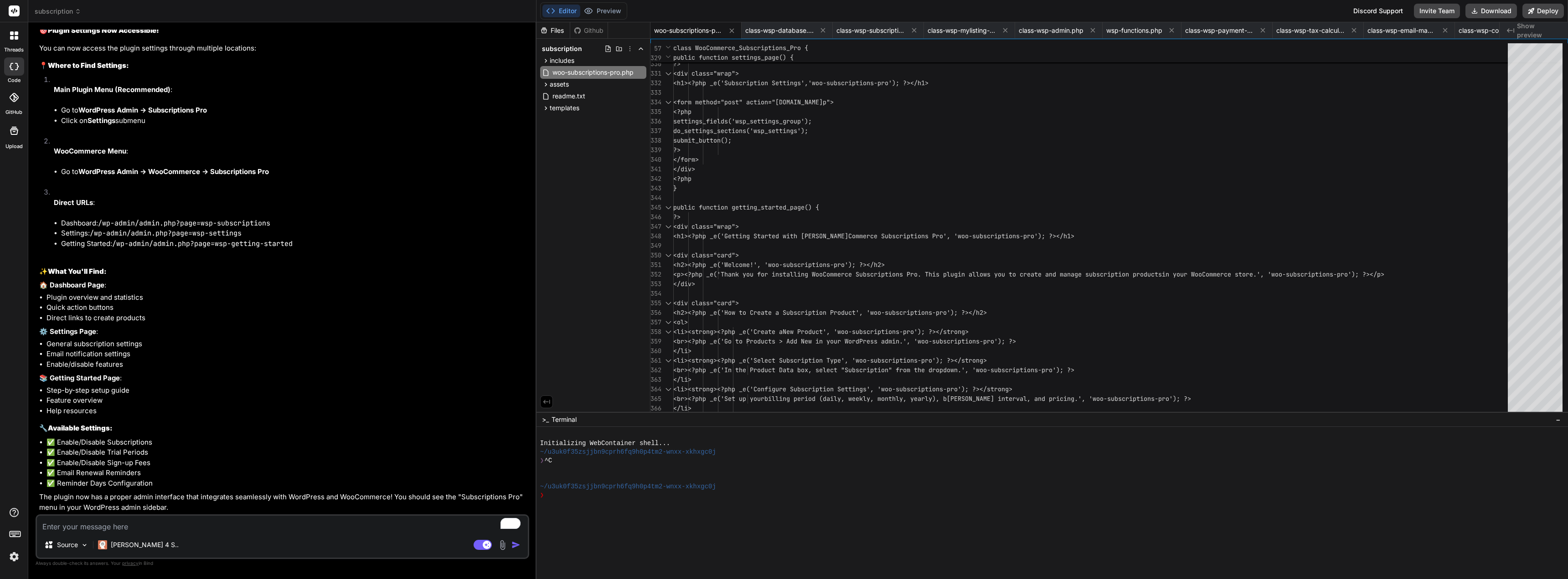
type textarea "x"
click at [264, 534] on div "Source Claude 4 S.. Agent Mode. When this toggle is activated, AI automatically…" at bounding box center [282, 537] width 493 height 45
drag, startPoint x: 148, startPoint y: 473, endPoint x: 58, endPoint y: 472, distance: 90.0
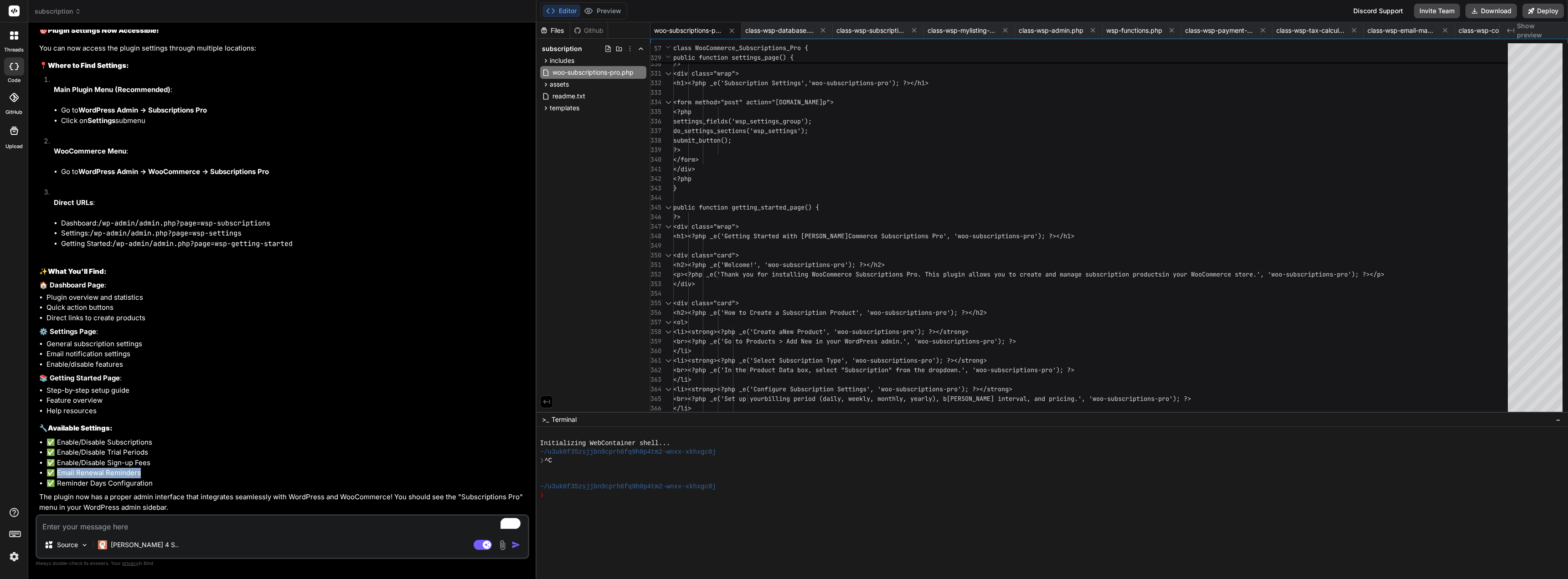
click at [58, 472] on li "✅ Email Renewal Reminders" at bounding box center [287, 473] width 481 height 11
copy li "Email Renewal Reminders"
click at [91, 530] on textarea "To enrich screen reader interactions, please activate Accessibility in Grammarl…" at bounding box center [282, 524] width 491 height 16
type textarea "h"
type textarea "x"
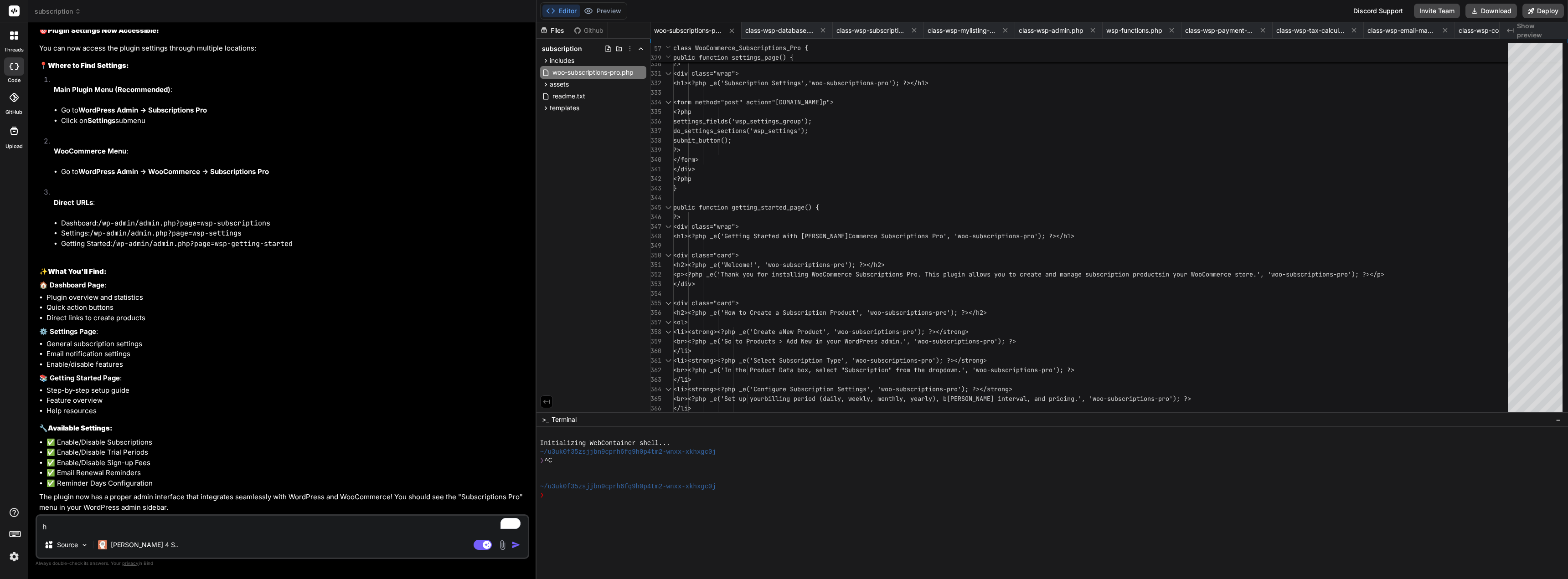
type textarea "ho"
type textarea "x"
type textarea "how"
type textarea "x"
type textarea "how"
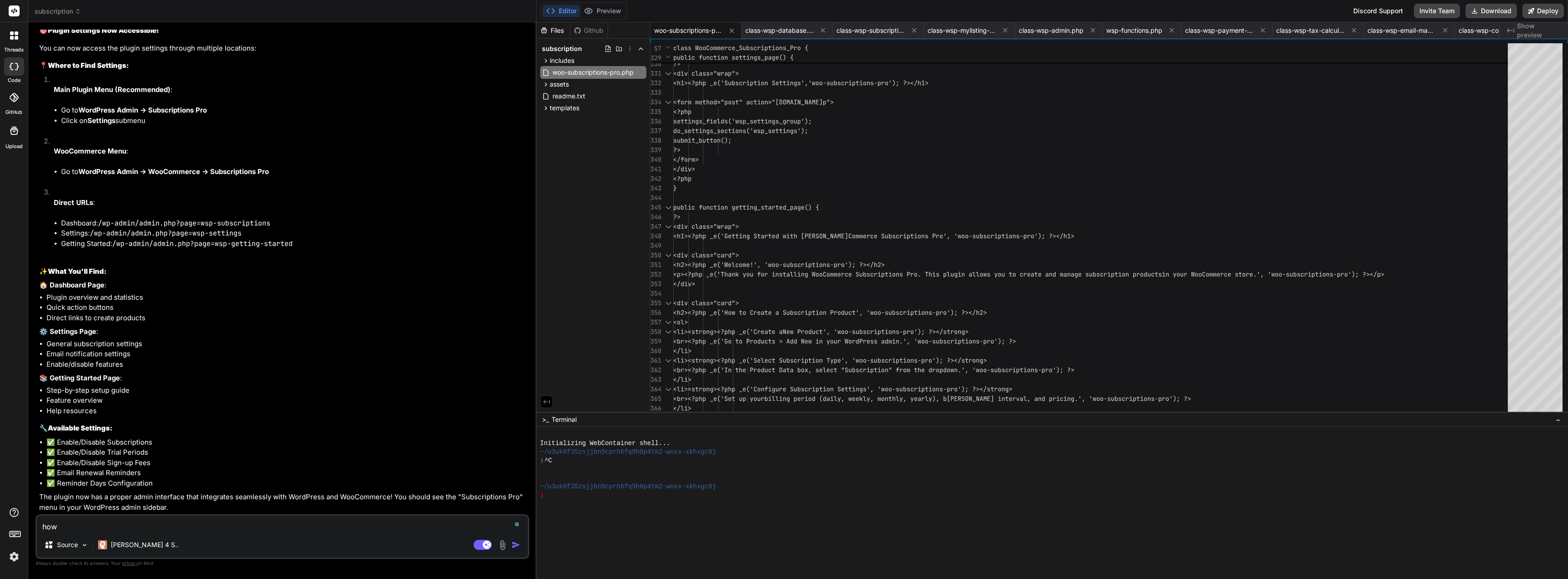
type textarea "x"
type textarea "how a"
type textarea "x"
type textarea "how ar"
type textarea "x"
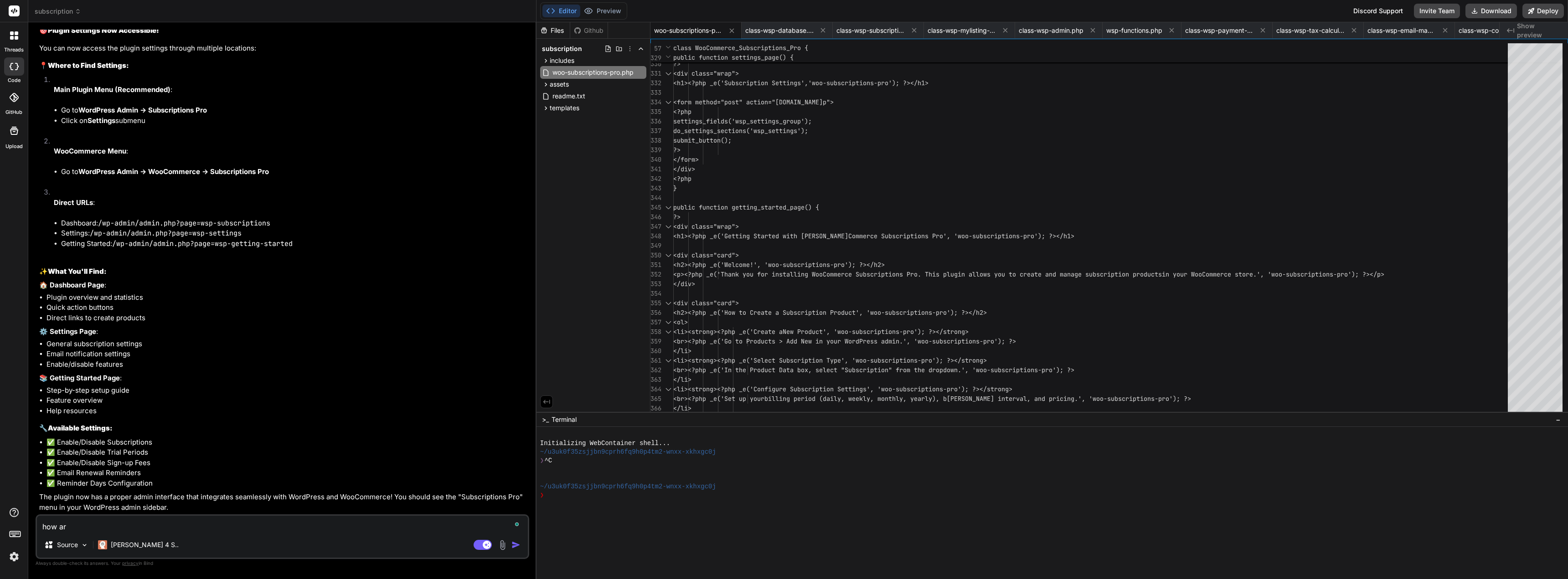
type textarea "how are"
type textarea "x"
type textarea "how are"
type textarea "x"
paste textarea "Email Renewal Reminders"
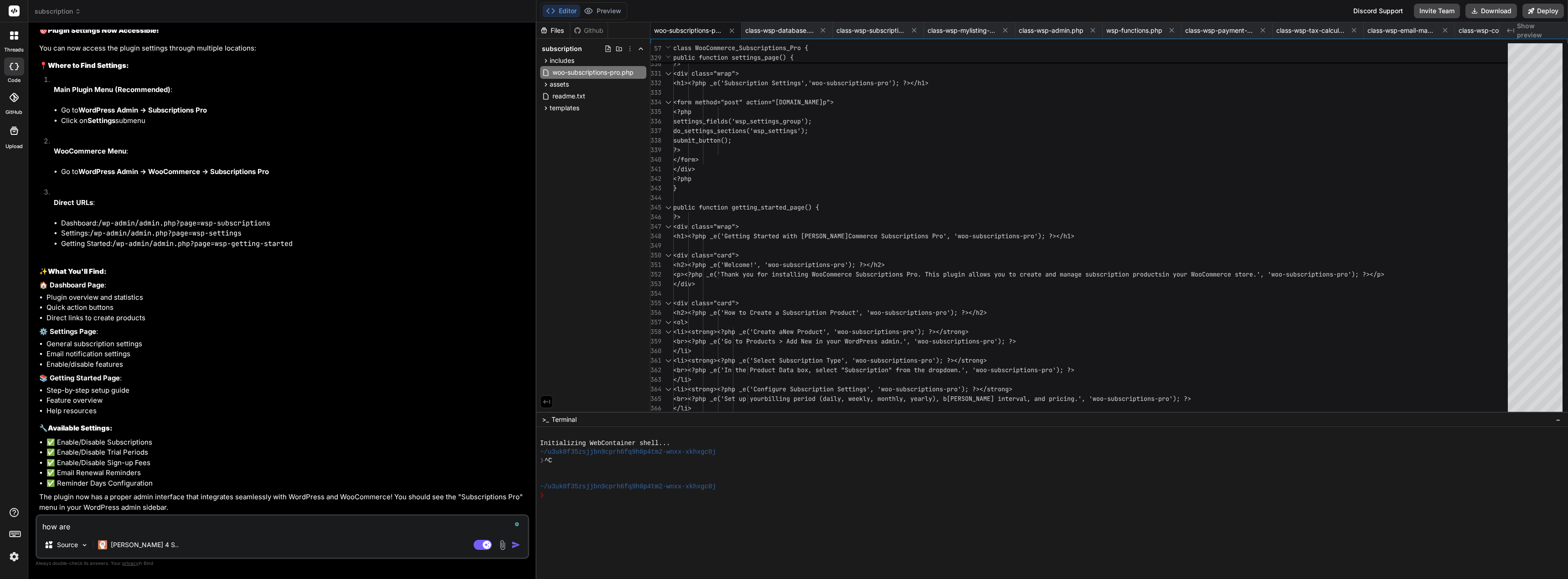
type textarea "how are Email Renewal Reminders"
type textarea "x"
type textarea "how are Email Renewal Reminders"
type textarea "x"
type textarea "how are Email Renewal Reminders s"
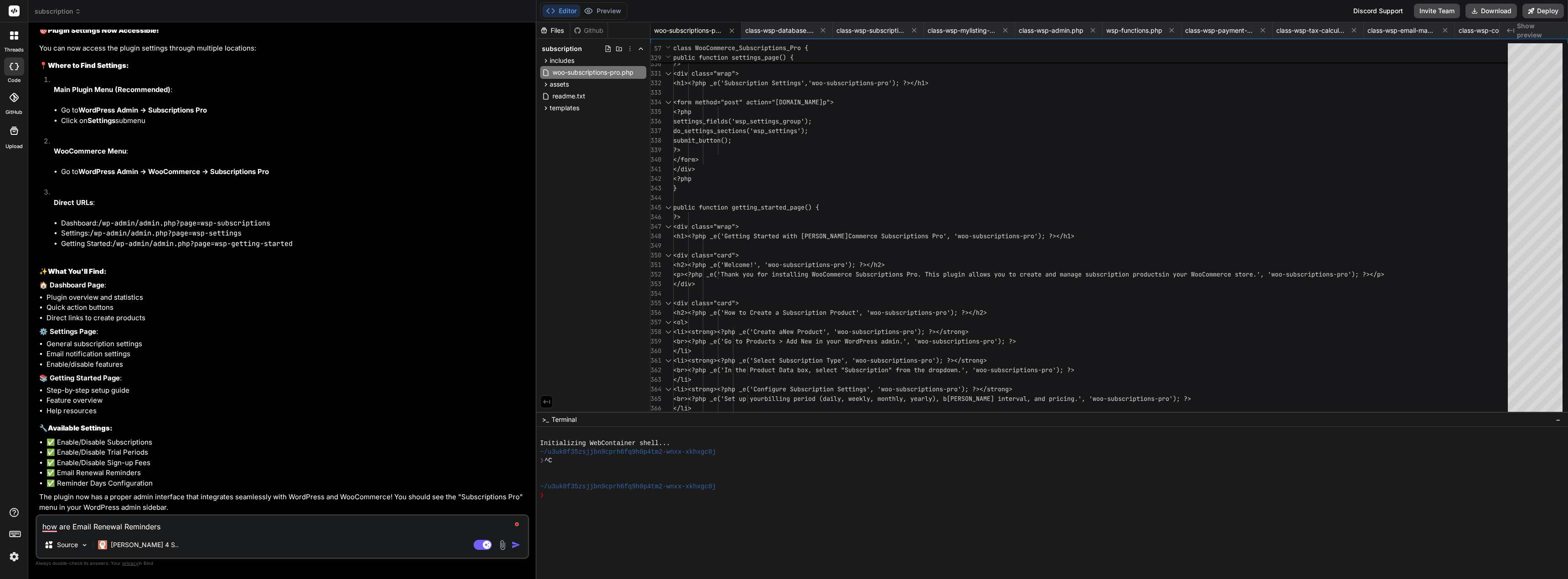
type textarea "x"
type textarea "how are Email Renewal Reminders se"
type textarea "x"
type textarea "how are Email Renewal Reminders sen"
type textarea "x"
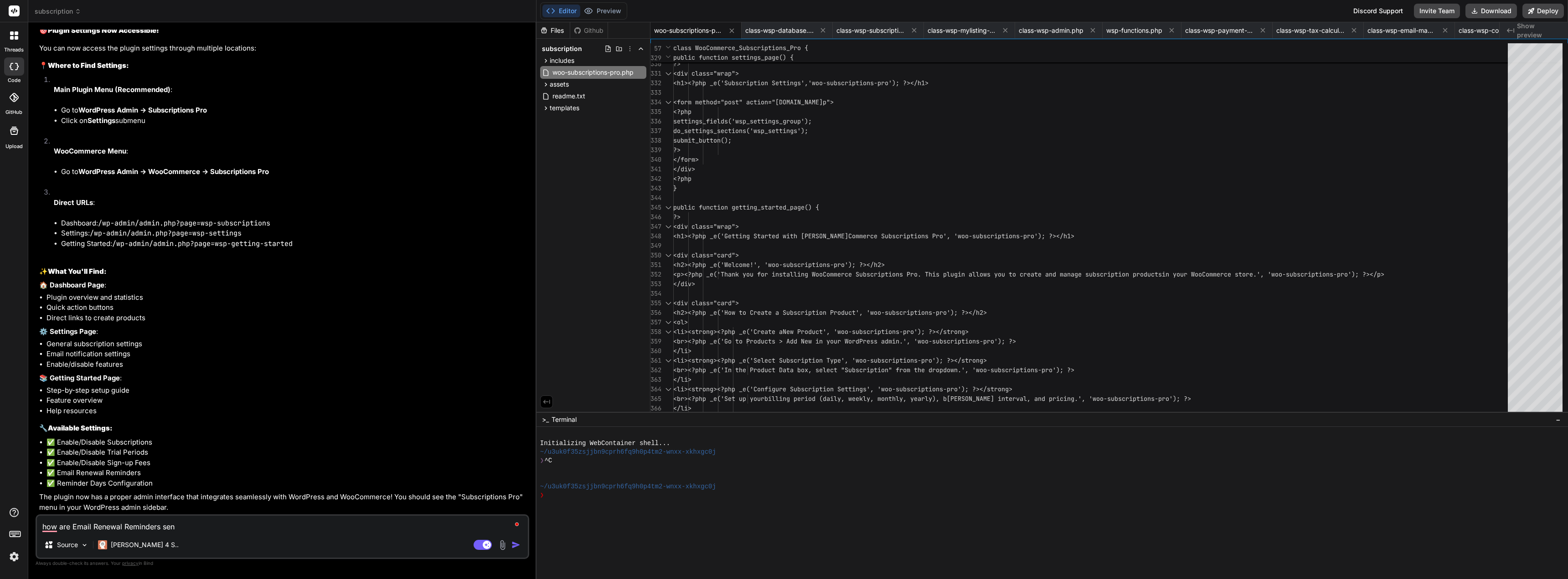
type textarea "how are Email Renewal Reminders sent"
type textarea "x"
type textarea "how are Email Renewal Reminders sent"
type textarea "x"
type textarea "how are Email Renewal Reminders sent p"
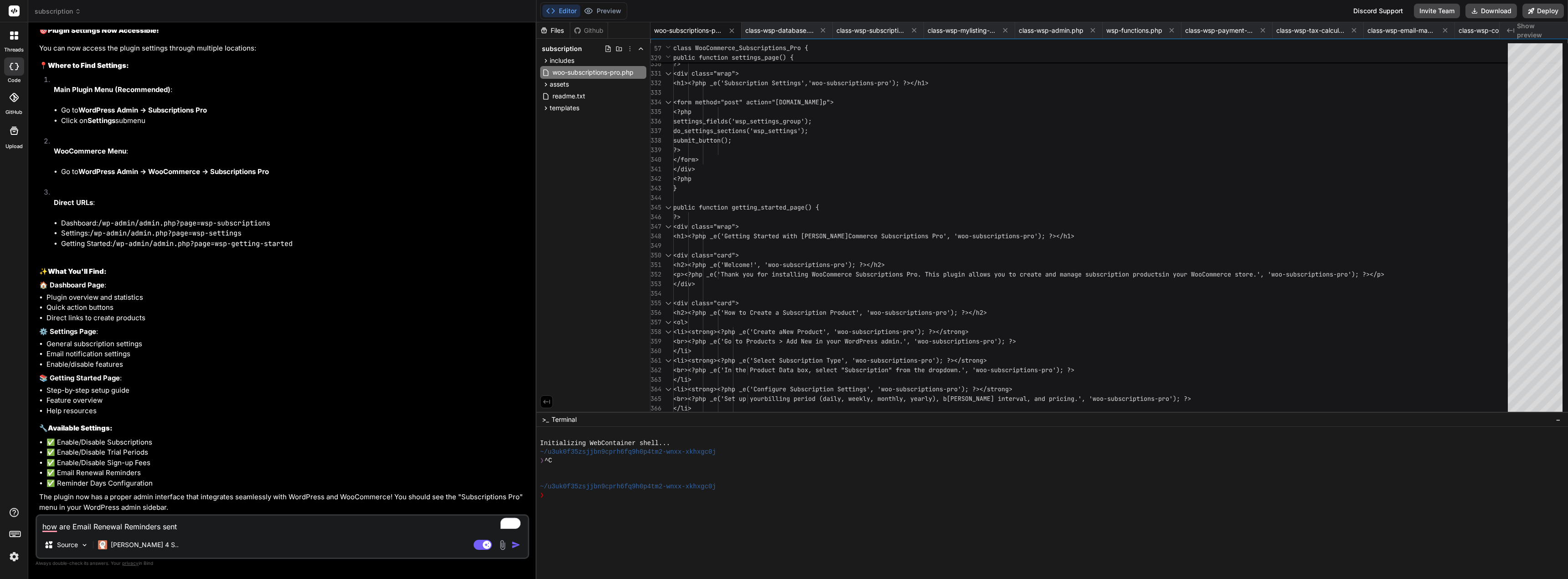
type textarea "x"
type textarea "how are Email Renewal Reminders sent pr"
type textarea "x"
type textarea "how are Email Renewal Reminders sent pro"
type textarea "x"
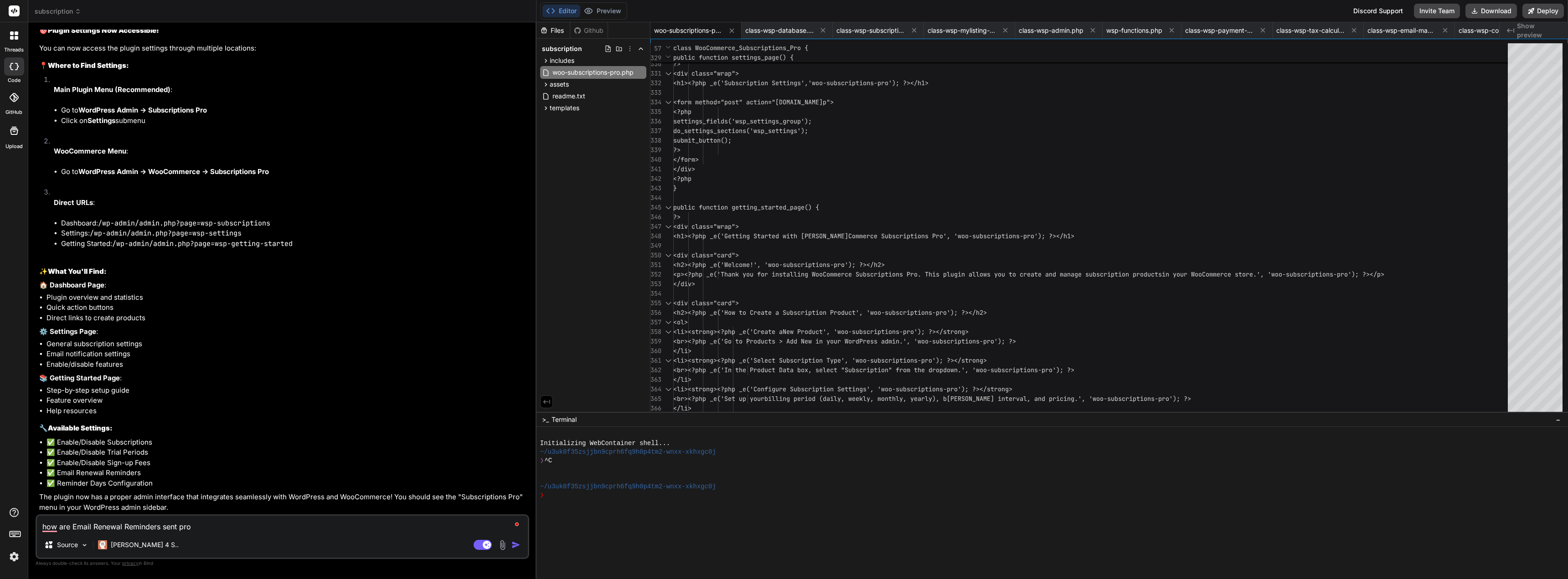
type textarea "how are Email Renewal Reminders sent proc"
type textarea "x"
type textarea "how are Email Renewal Reminders sent proce"
type textarea "x"
type textarea "how are Email Renewal Reminders sent proces"
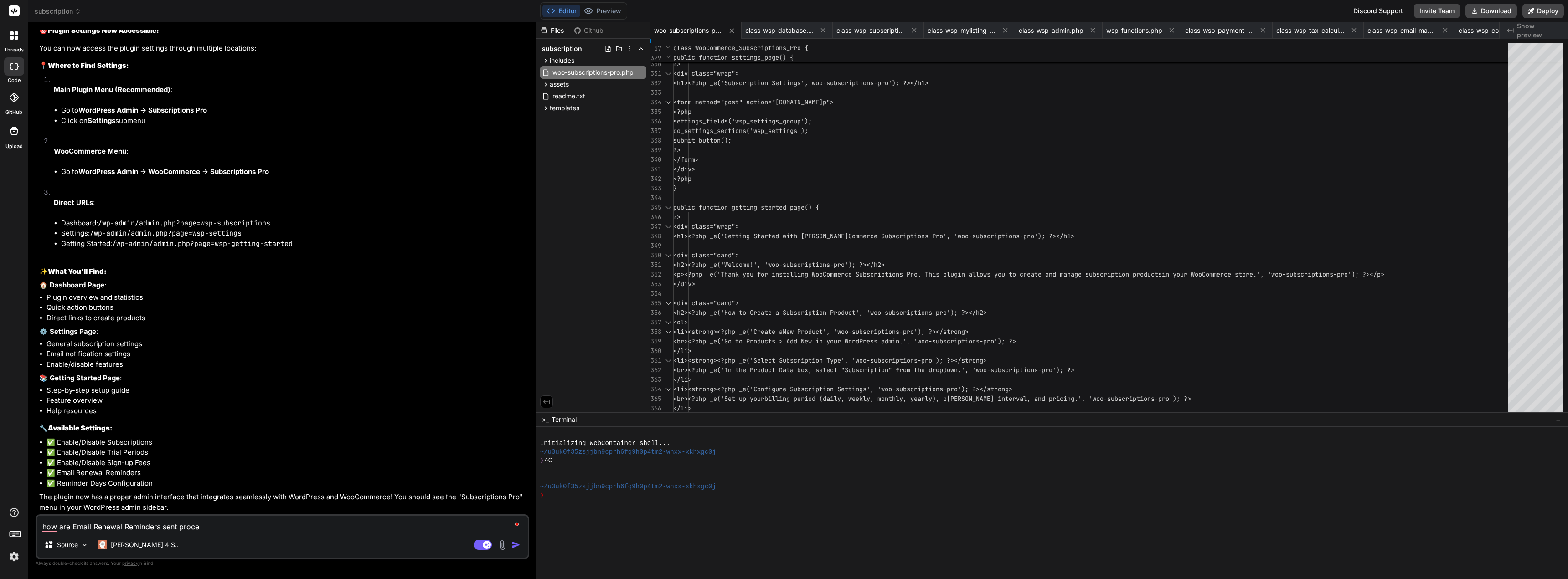
type textarea "x"
type textarea "how are Email Renewal Reminders sent process"
type textarea "x"
type textarea "how are Email Renewal Reminders sent processe"
type textarea "x"
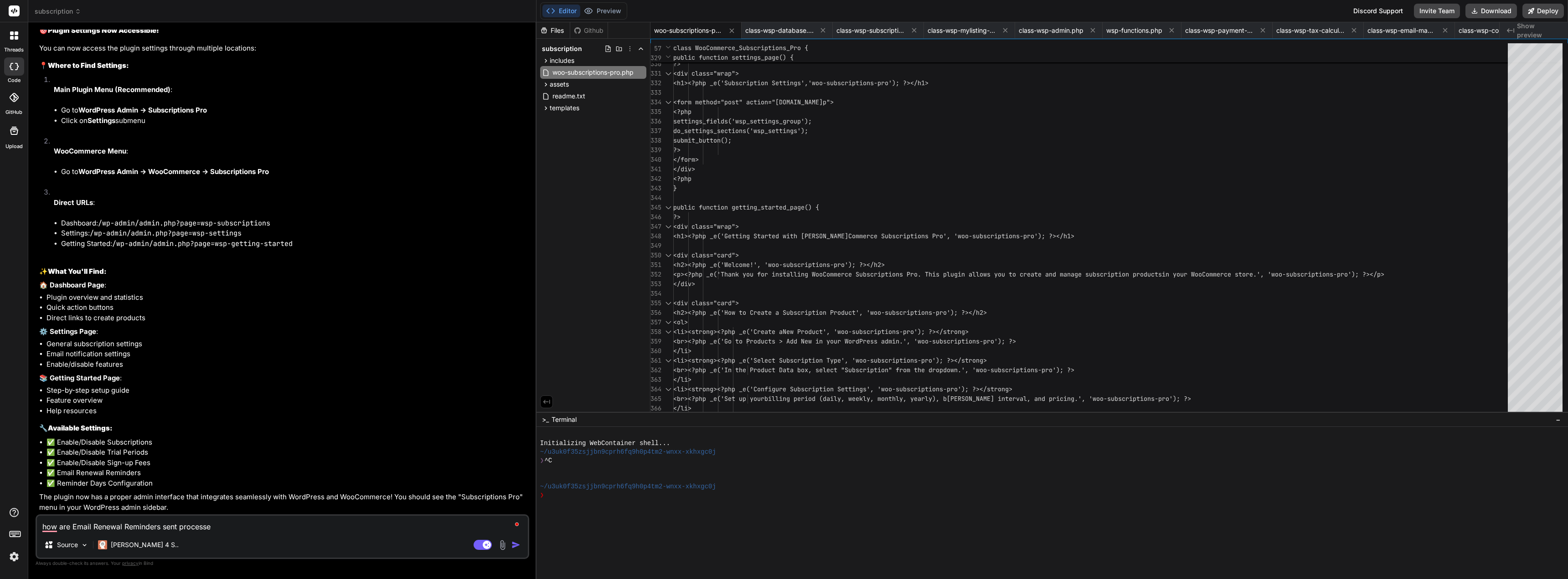
type textarea "how are Email Renewal Reminders sent processed"
type textarea "x"
click at [179, 523] on textarea "how are Email Renewal Reminders sent processed" at bounding box center [282, 524] width 491 height 16
type textarea "how are Email Renewal Reminders sent oprocessed"
type textarea "x"
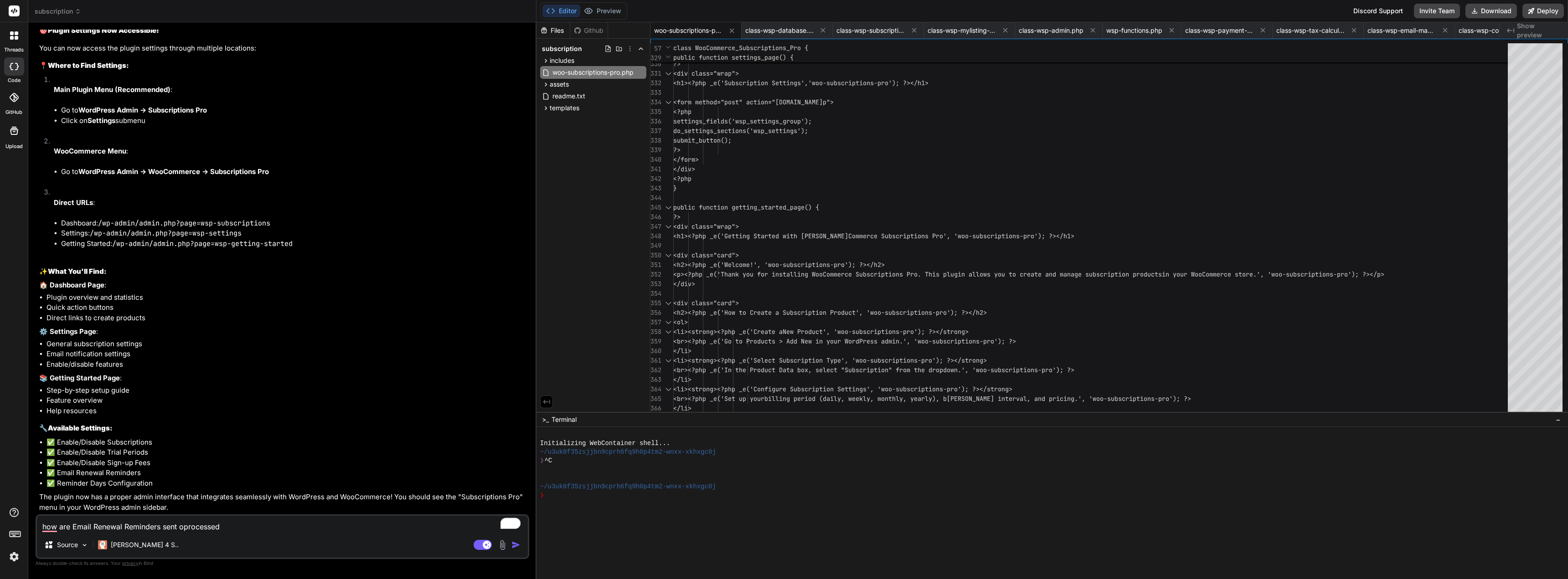
type textarea "how are Email Renewal Reminders sent orprocessed"
type textarea "x"
type textarea "how are Email Renewal Reminders sent or processed"
type textarea "x"
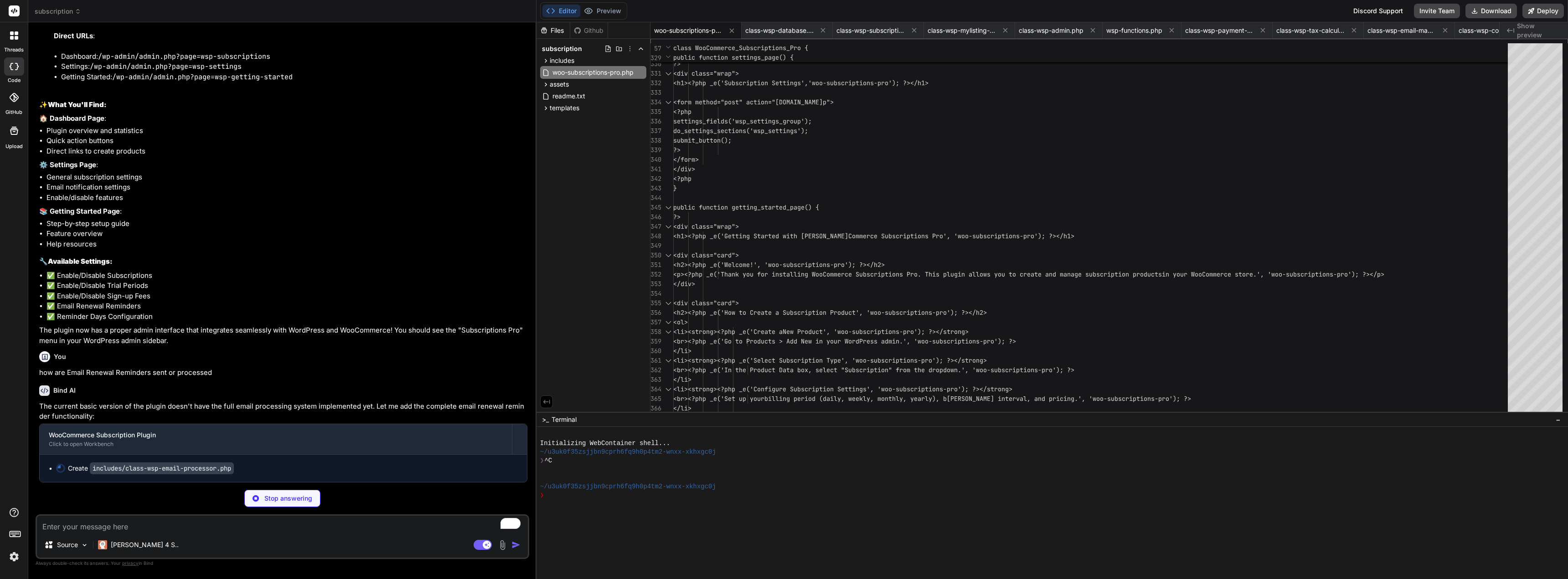
scroll to position [6984, 0]
drag, startPoint x: 57, startPoint y: 275, endPoint x: 84, endPoint y: 296, distance: 34.2
click at [84, 296] on ul "✅ Enable/Disable Subscriptions ✅ Enable/Disable Trial Periods ✅ Enable/Disable …" at bounding box center [283, 296] width 488 height 52
drag, startPoint x: 160, startPoint y: 316, endPoint x: 57, endPoint y: 316, distance: 103.0
click at [57, 316] on li "✅ Reminder Days Configuration" at bounding box center [287, 316] width 481 height 11
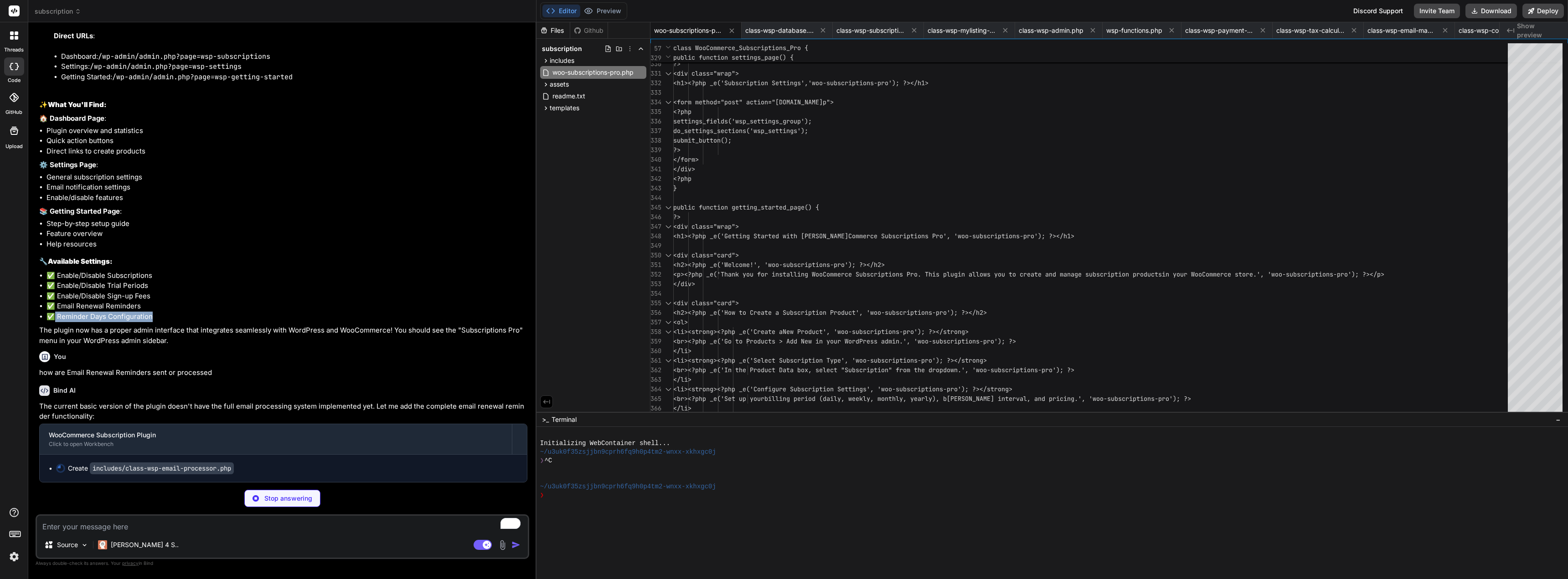
copy li "Reminder Days Configuration"
click at [153, 318] on li "✅ Reminder Days Configuration" at bounding box center [287, 316] width 481 height 11
type textarea "x"
type textarea "'next_renewal' => $this->calculate_renewal_date($order) ); } }"
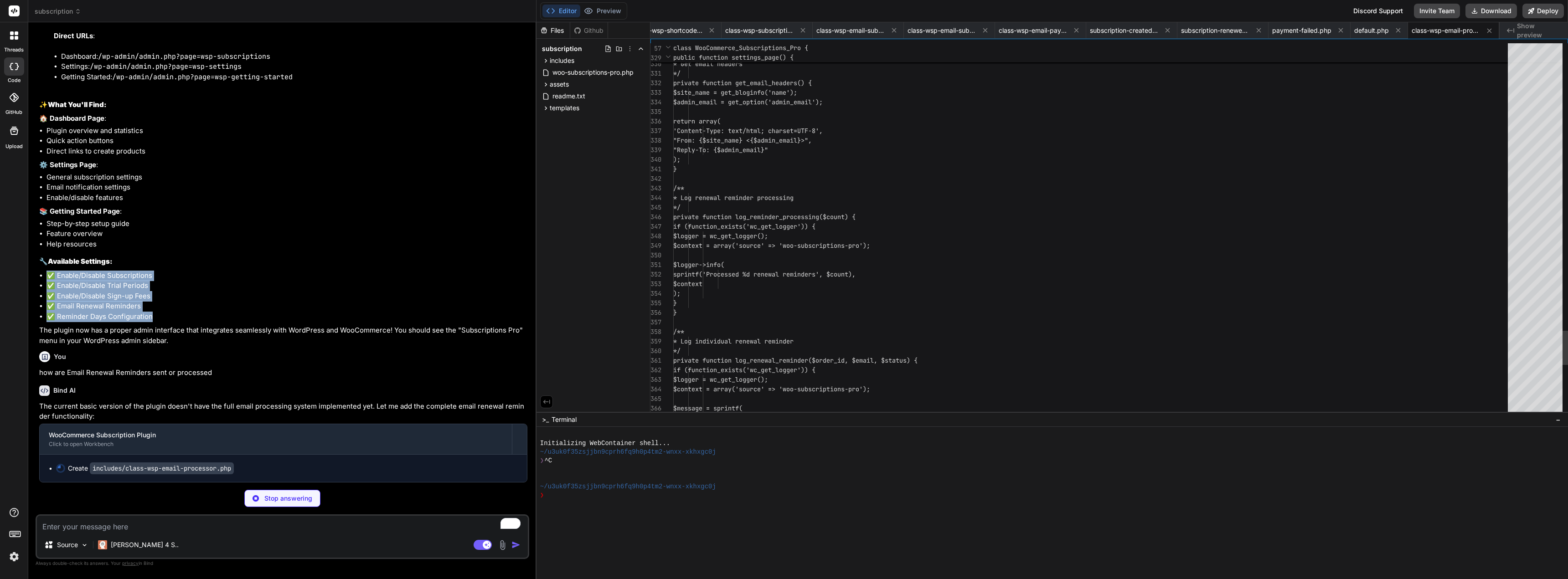
drag, startPoint x: 156, startPoint y: 317, endPoint x: 49, endPoint y: 277, distance: 114.2
click at [49, 277] on ul "✅ Enable/Disable Subscriptions ✅ Enable/Disable Trial Periods ✅ Enable/Disable …" at bounding box center [283, 296] width 488 height 52
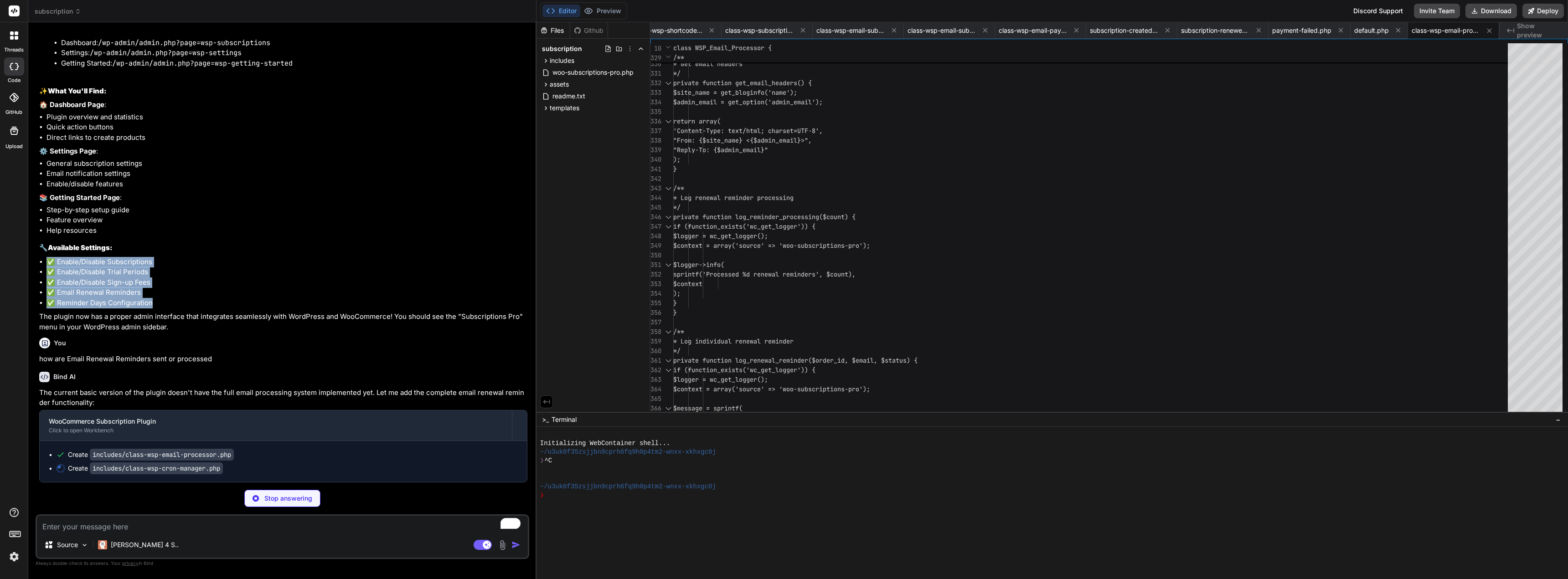
copy ul "✅ Enable/Disable Subscriptions ✅ Enable/Disable Trial Periods ✅ Enable/Disable …"
type textarea "x"
type textarea "} } }"
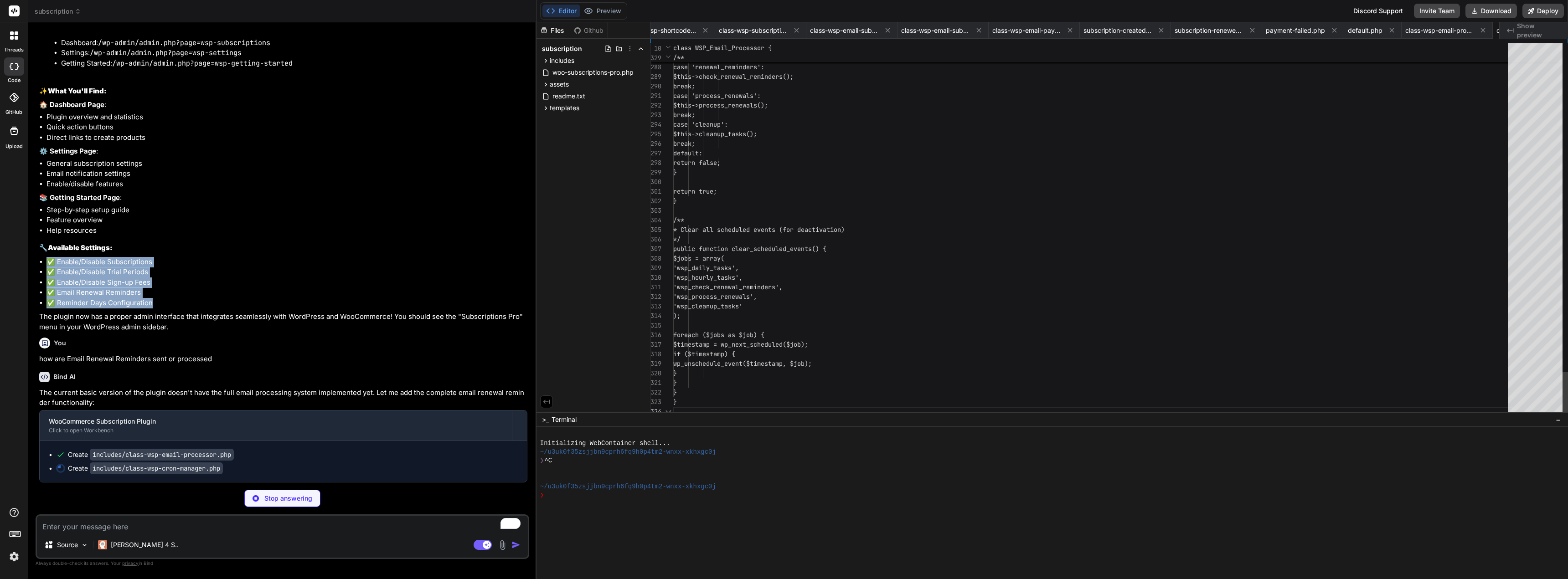
scroll to position [0, 1986]
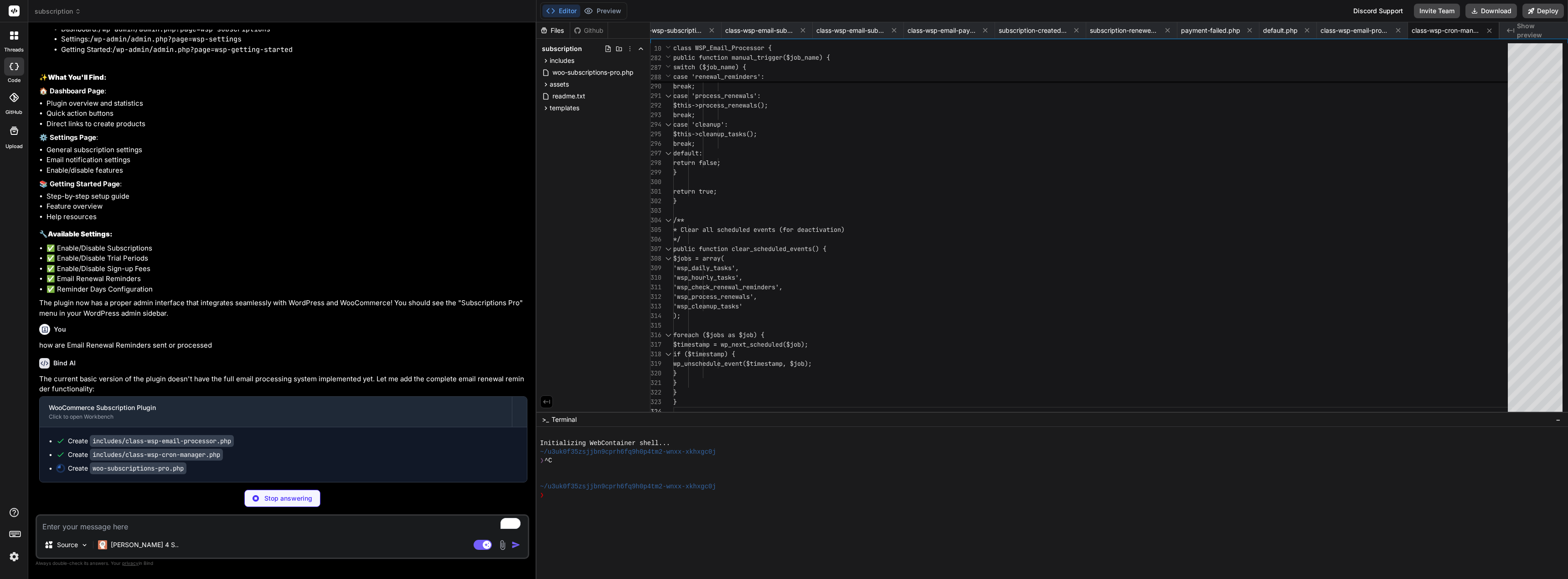
drag, startPoint x: 365, startPoint y: 151, endPoint x: 420, endPoint y: 161, distance: 55.9
copy p "add back the advanced features once the basic version is confirmed working."
click at [102, 526] on textarea "To enrich screen reader interactions, please activate Accessibility in Grammarl…" at bounding box center [282, 524] width 491 height 16
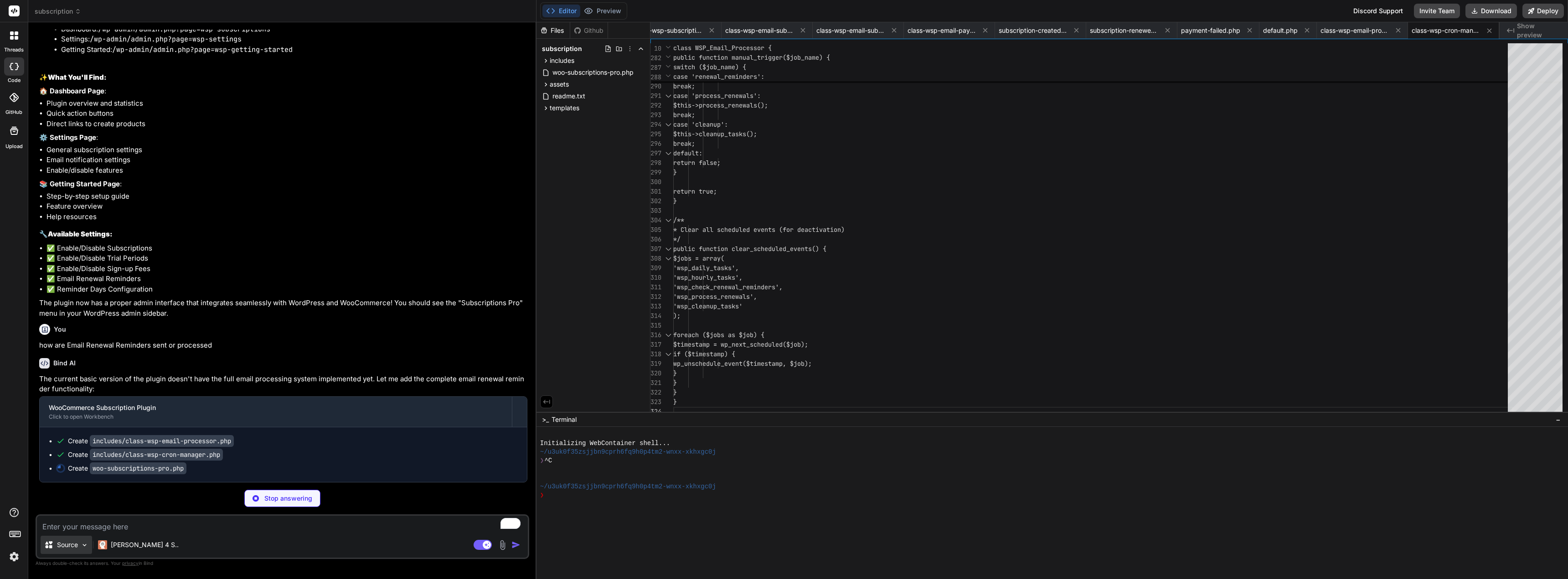
type textarea "x"
type textarea "n"
type textarea "x"
type textarea "no"
type textarea "x"
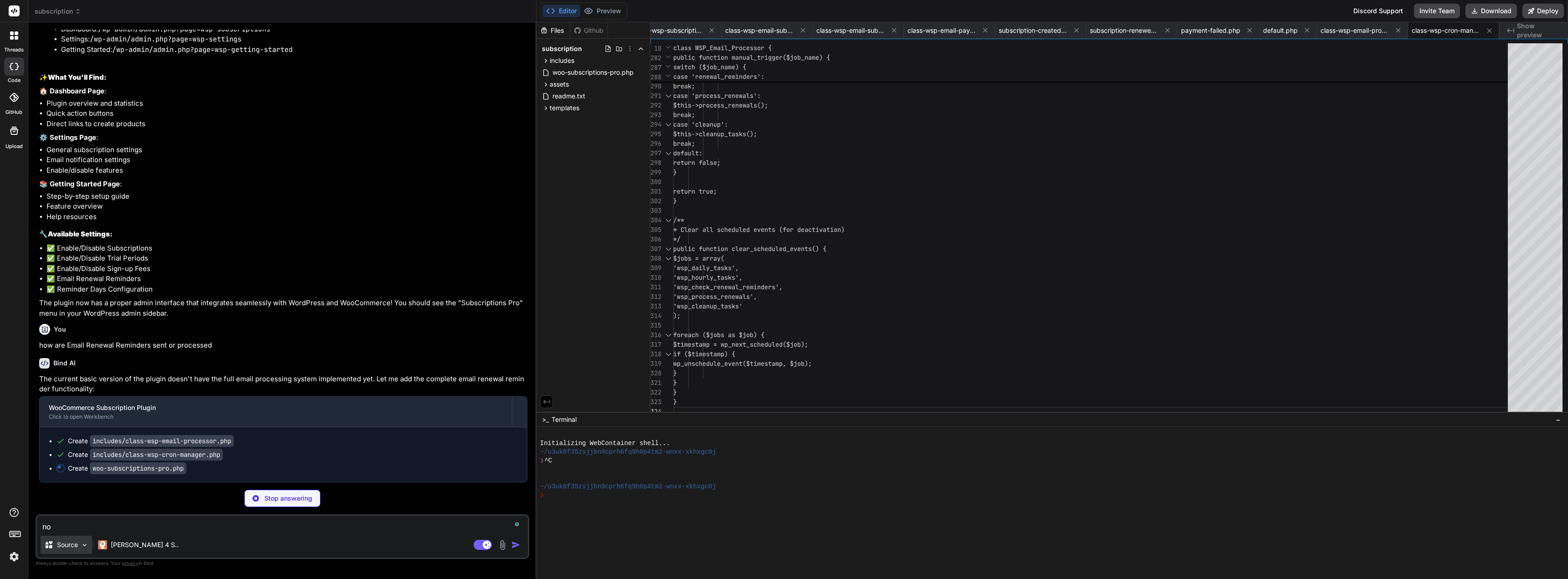
type textarea "now"
type textarea "x"
paste textarea "add back the advanced features once the basic version is confirmed working."
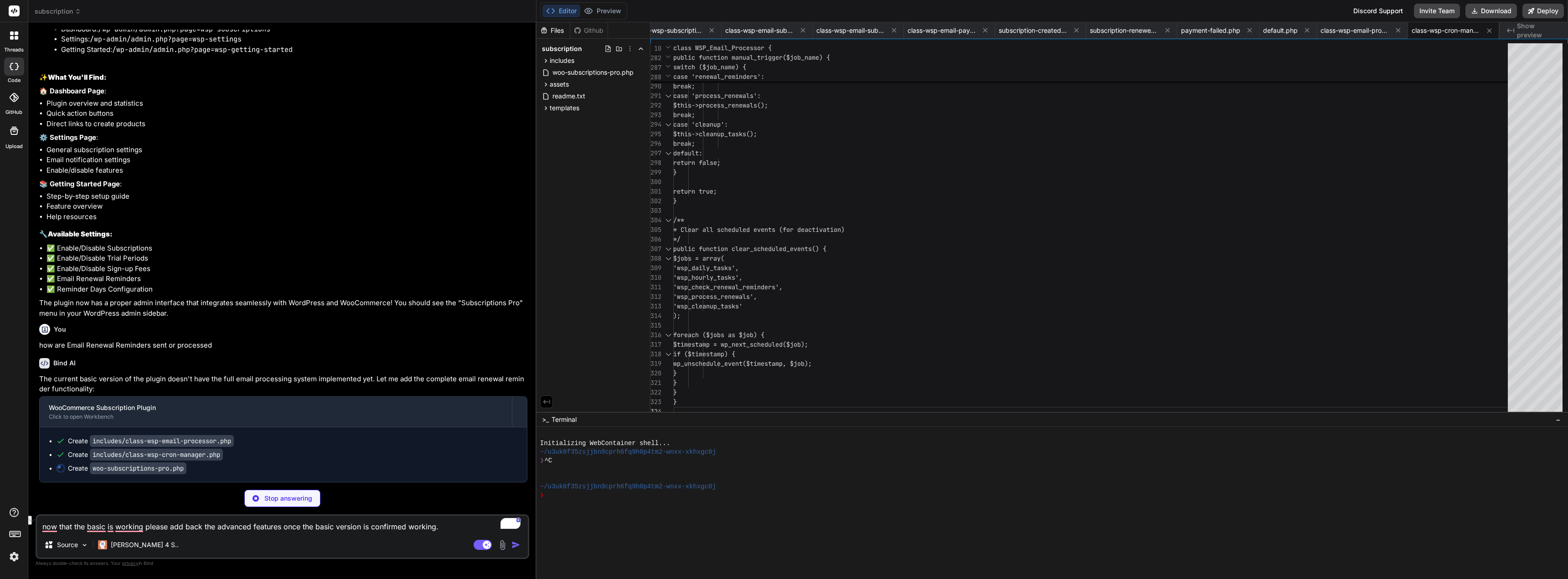
drag, startPoint x: 283, startPoint y: 529, endPoint x: 434, endPoint y: 525, distance: 151.1
click at [435, 524] on textarea "now that the basic is working please add back the advanced features once the ba…" at bounding box center [282, 524] width 491 height 16
click at [421, 528] on textarea "now that the basic is working please add back the advanced features to ensure f…" at bounding box center [282, 524] width 491 height 16
click at [496, 529] on textarea "now that the basic is working please add back the advanced features to ensure f…" at bounding box center [282, 524] width 491 height 16
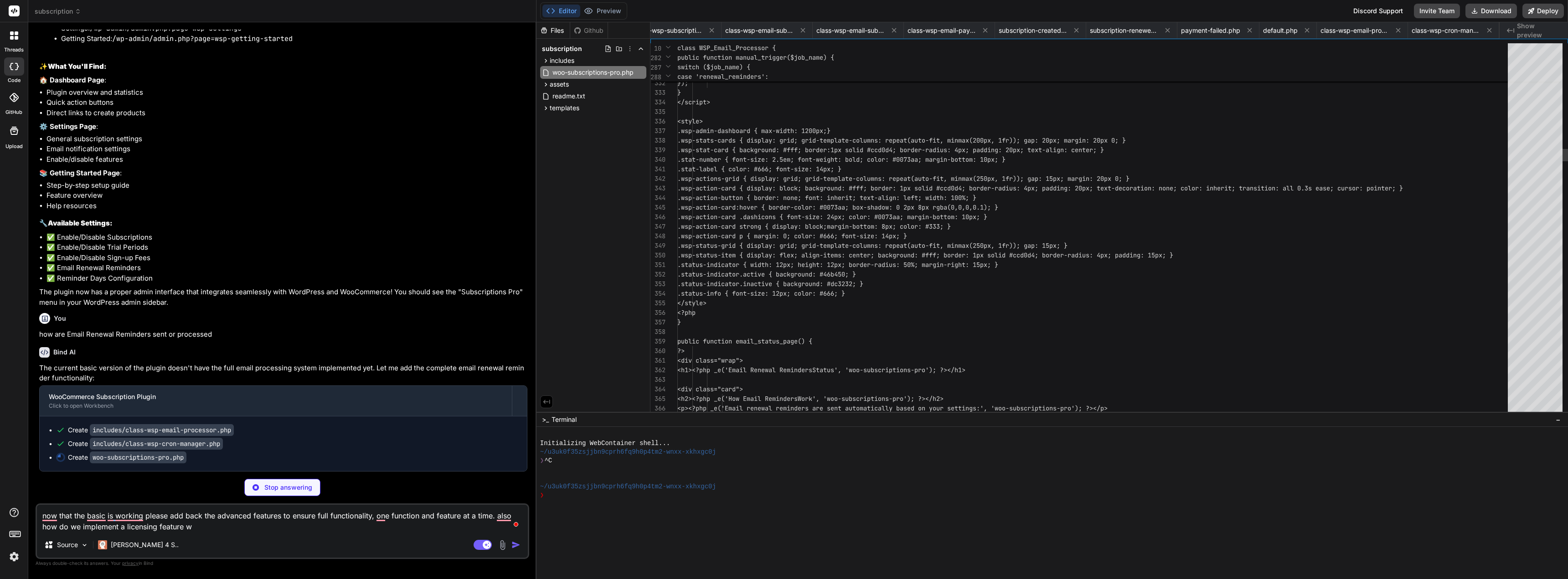
scroll to position [0, 0]
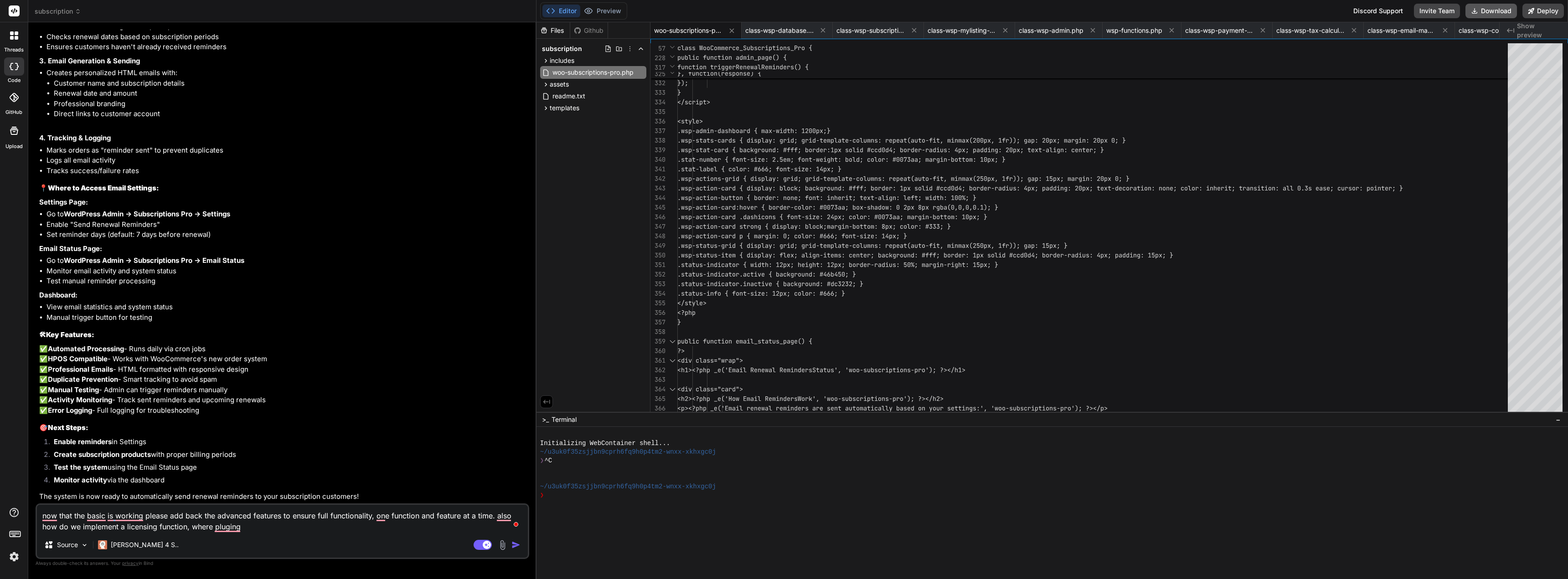
click at [1486, 11] on button "Download" at bounding box center [1491, 11] width 52 height 15
click at [263, 529] on textarea "now that the basic is working please add back the advanced features to ensure f…" at bounding box center [282, 518] width 491 height 28
drag, startPoint x: 498, startPoint y: 514, endPoint x: 493, endPoint y: 532, distance: 18.7
click at [493, 532] on textarea "now that the basic is working please add back the advanced features to ensure f…" at bounding box center [282, 518] width 491 height 28
click at [476, 521] on textarea "now that the basic is working please add back the advanced features to ensure f…" at bounding box center [282, 518] width 491 height 28
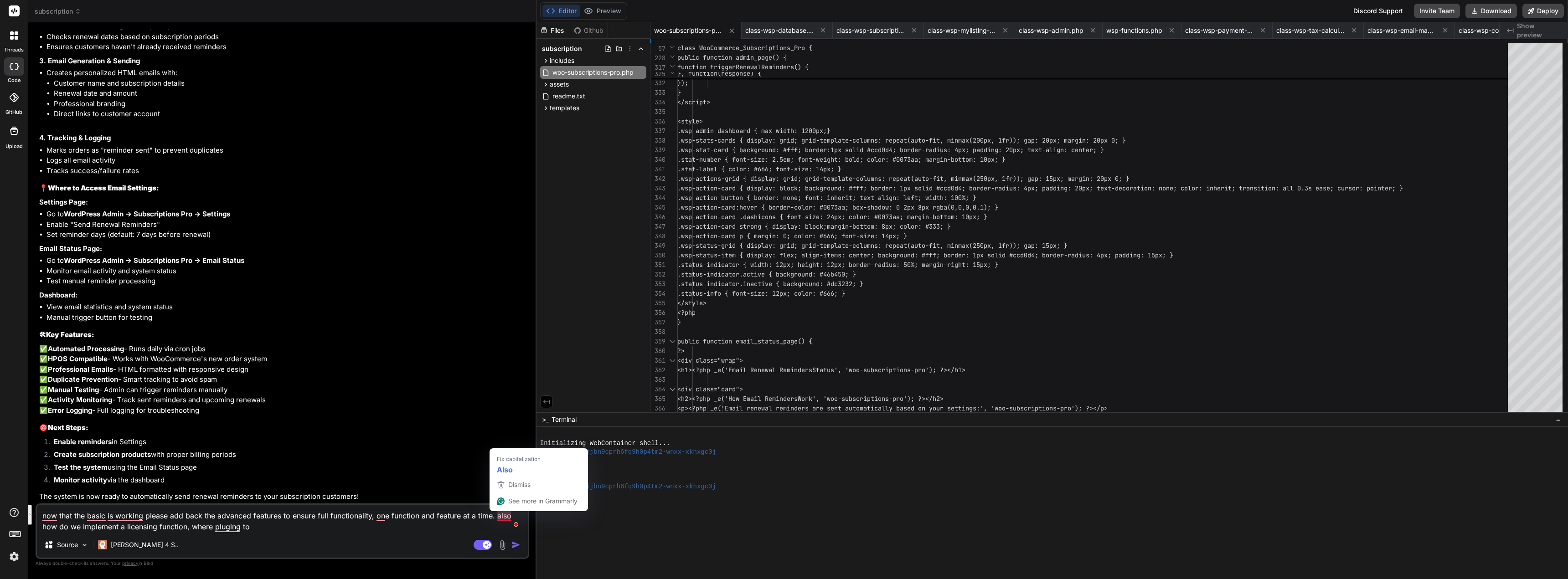
drag, startPoint x: 496, startPoint y: 515, endPoint x: 496, endPoint y: 527, distance: 12.0
click at [496, 527] on textarea "now that the basic is working please add back the advanced features to ensure f…" at bounding box center [282, 518] width 491 height 28
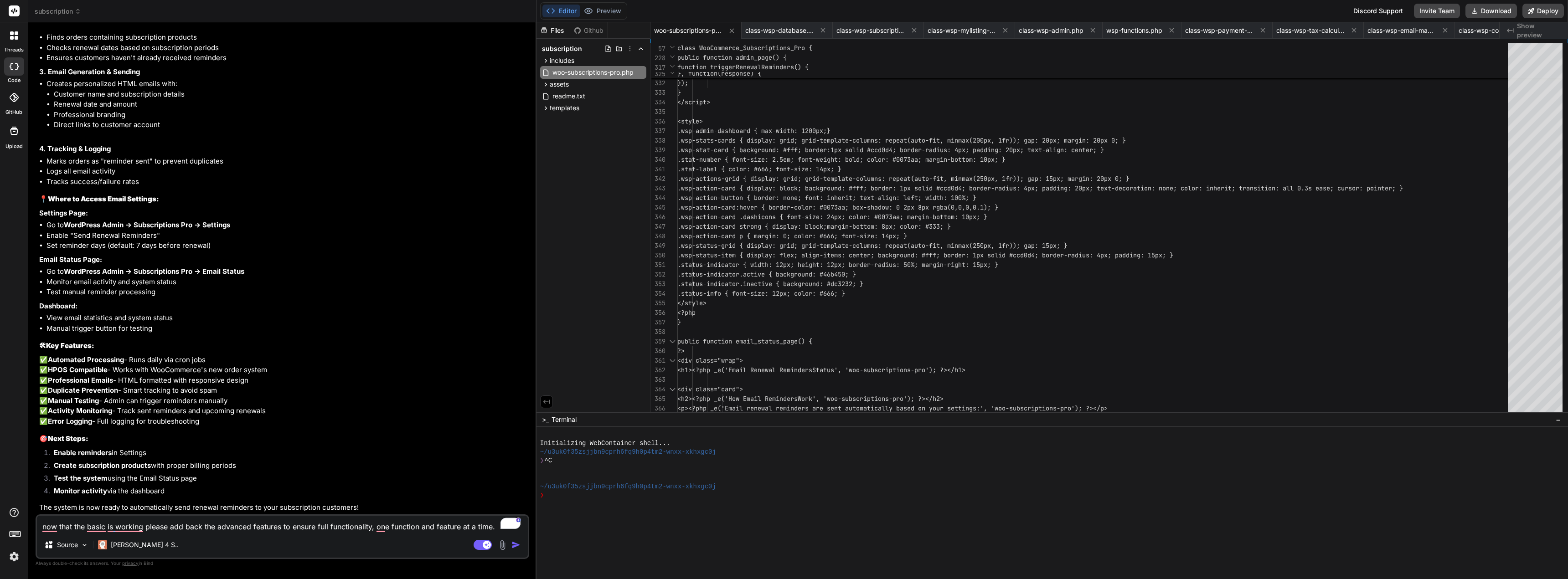
click at [516, 543] on img "button" at bounding box center [515, 545] width 9 height 9
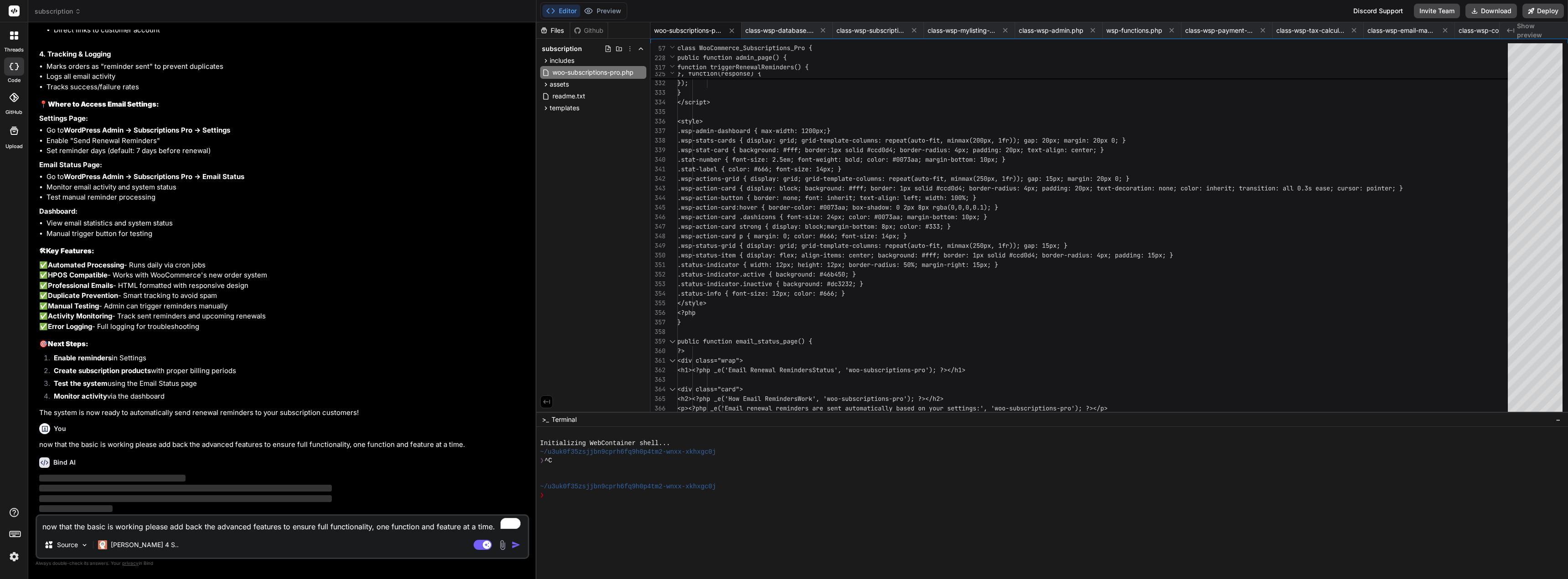
scroll to position [7668, 0]
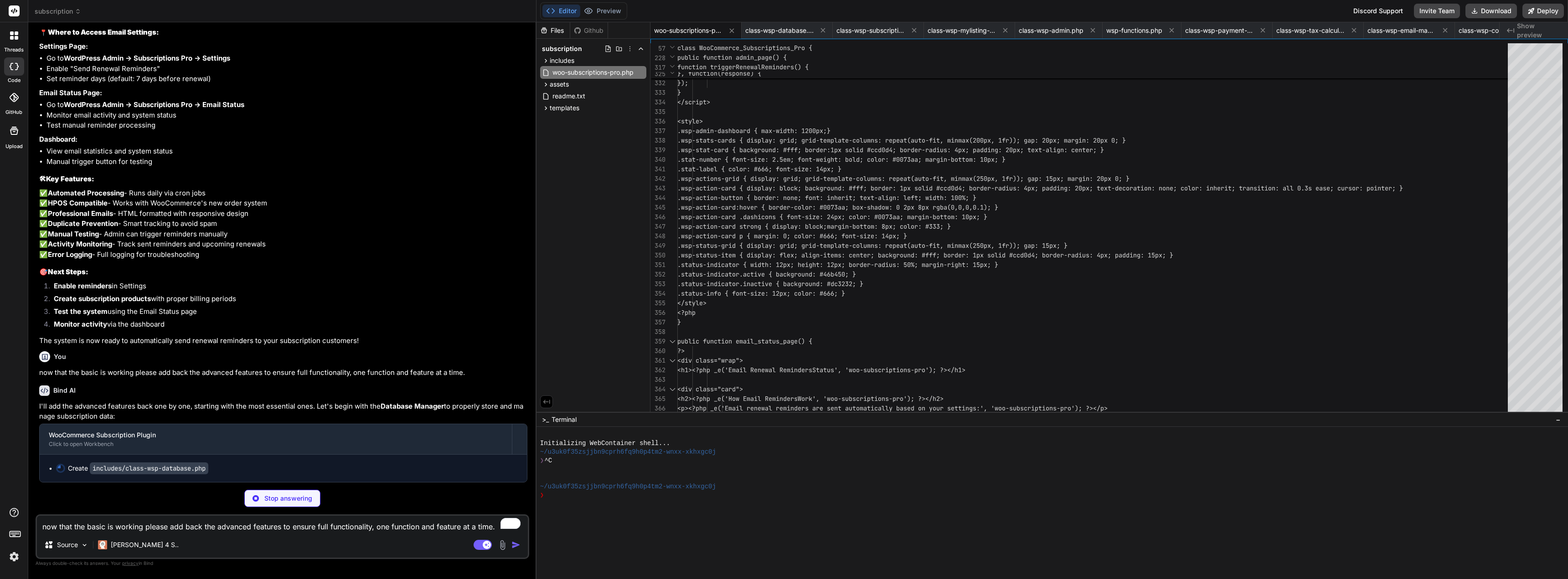
click at [301, 498] on p "Stop answering" at bounding box center [288, 498] width 48 height 9
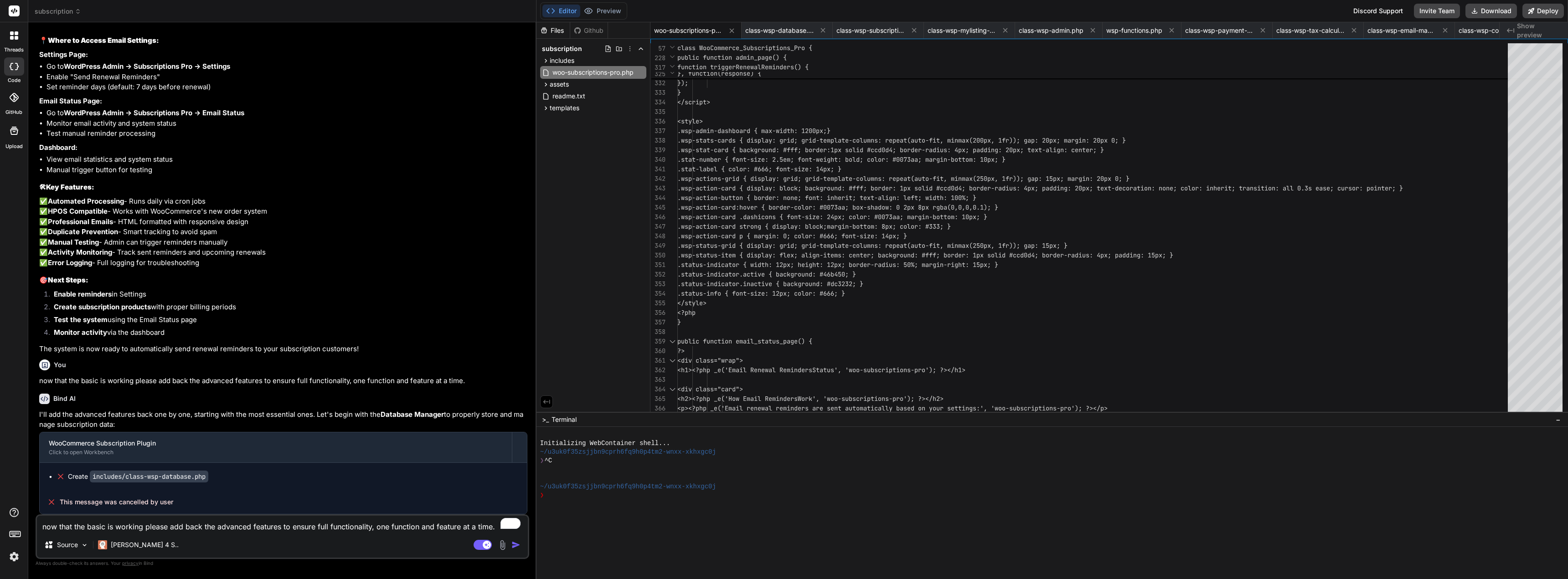
click at [294, 522] on textarea "now that the basic is working please add back the advanced features to ensure f…" at bounding box center [282, 524] width 491 height 16
click at [287, 538] on div "Source Claude 4 S.. Agent Mode. When this toggle is activated, AI automatically…" at bounding box center [282, 537] width 493 height 45
click at [279, 532] on div "Source Claude 4 S.. Agent Mode. When this toggle is activated, AI automatically…" at bounding box center [282, 537] width 493 height 45
click at [276, 526] on textarea "To enrich screen reader interactions, please activate Accessibility in Grammarl…" at bounding box center [282, 524] width 491 height 16
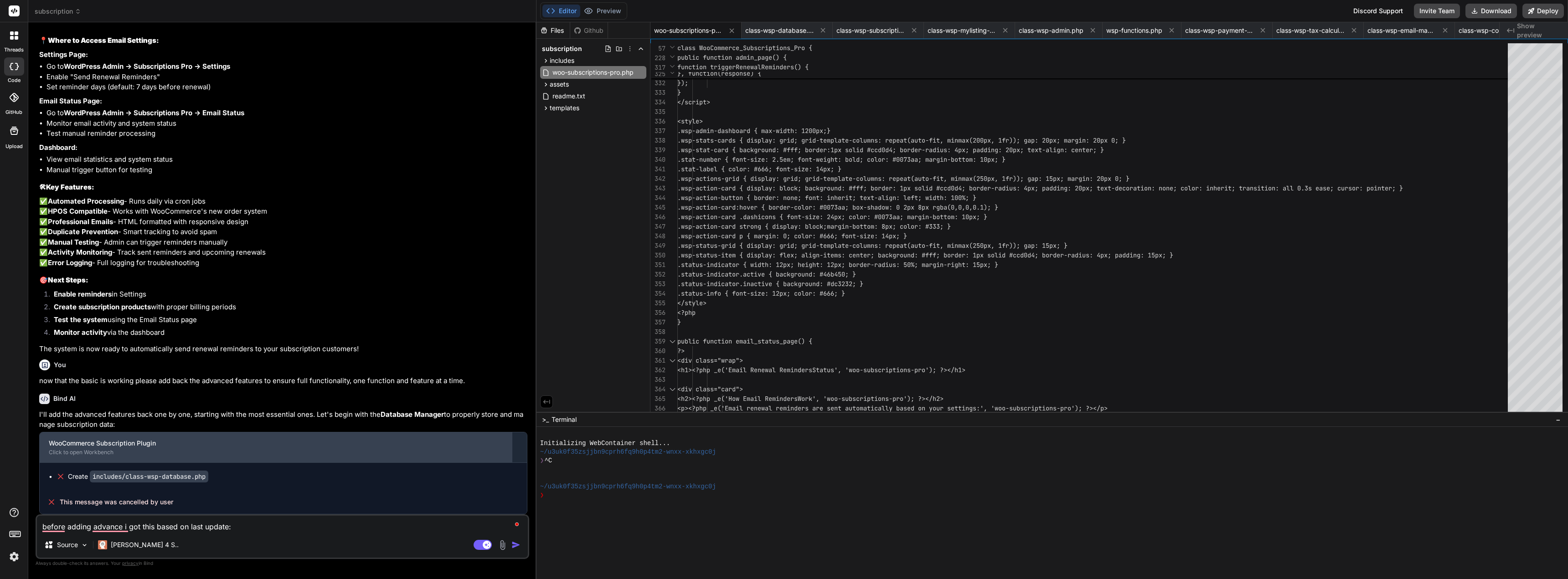
paste textarea "Plugin could not be activated because it triggered a fatal error."
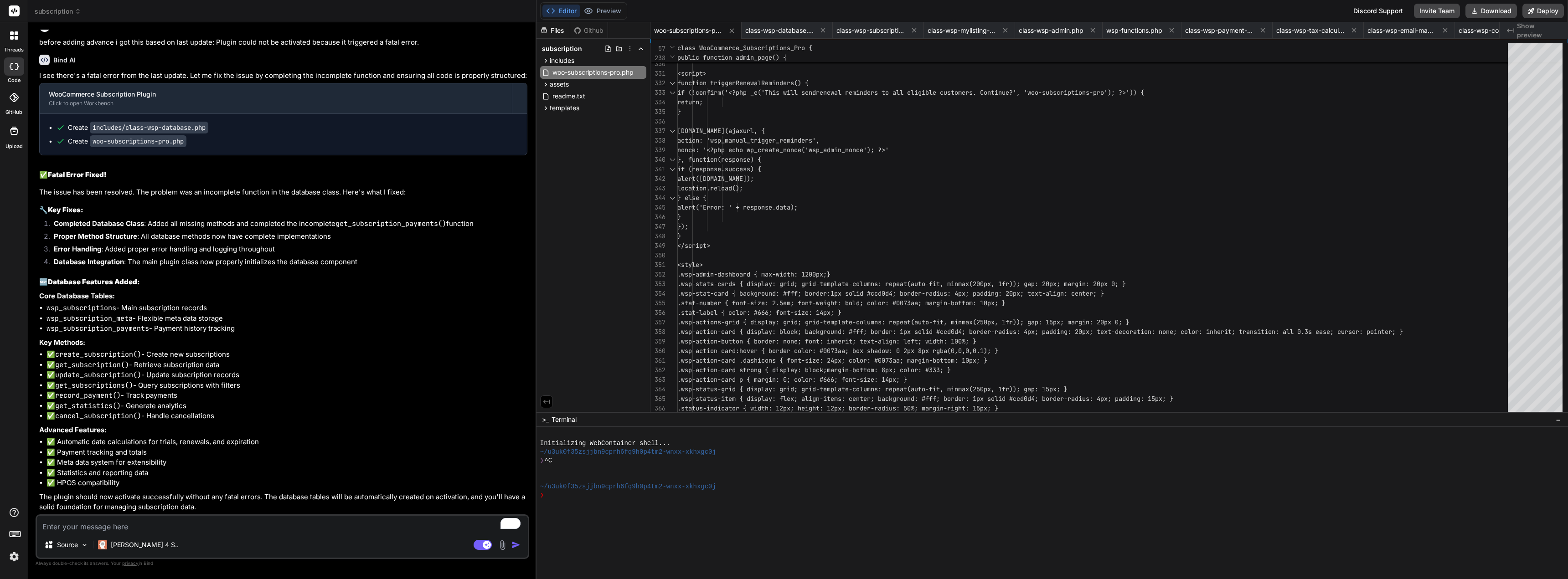
scroll to position [8229, 0]
click at [1492, 11] on button "Download" at bounding box center [1491, 11] width 52 height 15
click at [190, 526] on textarea "To enrich screen reader interactions, please activate Accessibility in Grammarl…" at bounding box center [282, 524] width 491 height 16
paste textarea "There has been a critical error on this website. Please check your site admin e…"
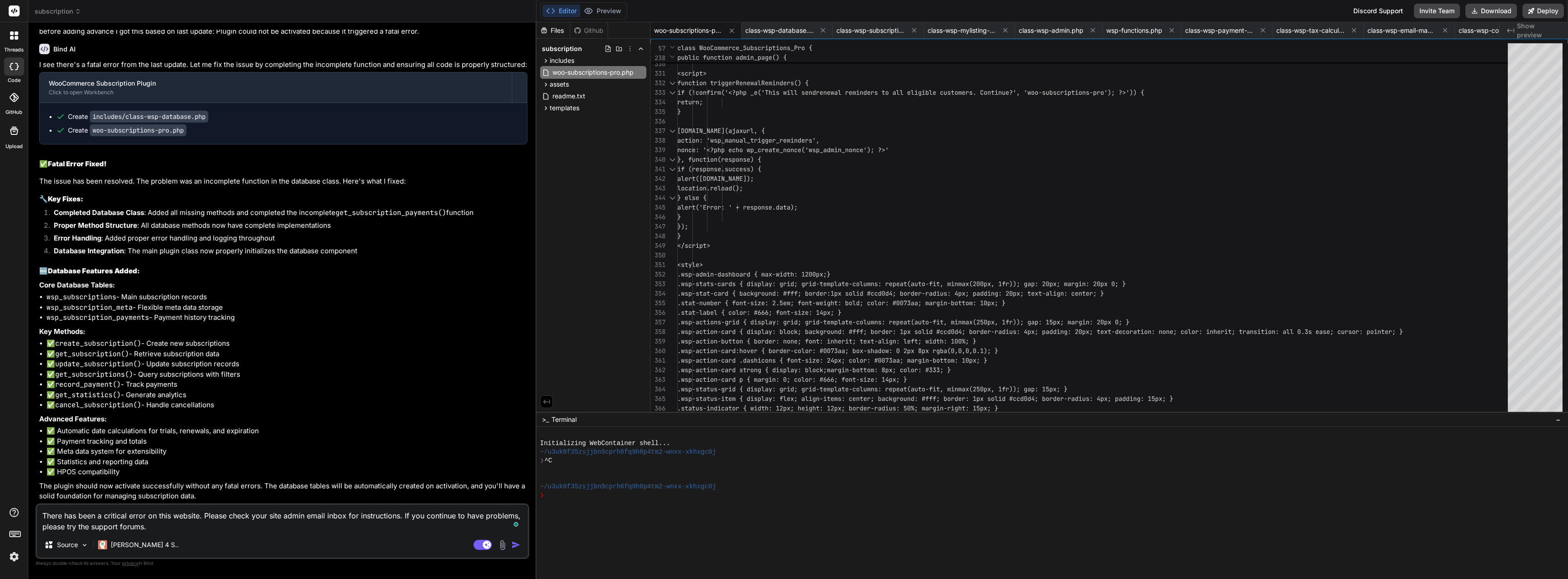
click at [515, 541] on img "button" at bounding box center [515, 545] width 9 height 9
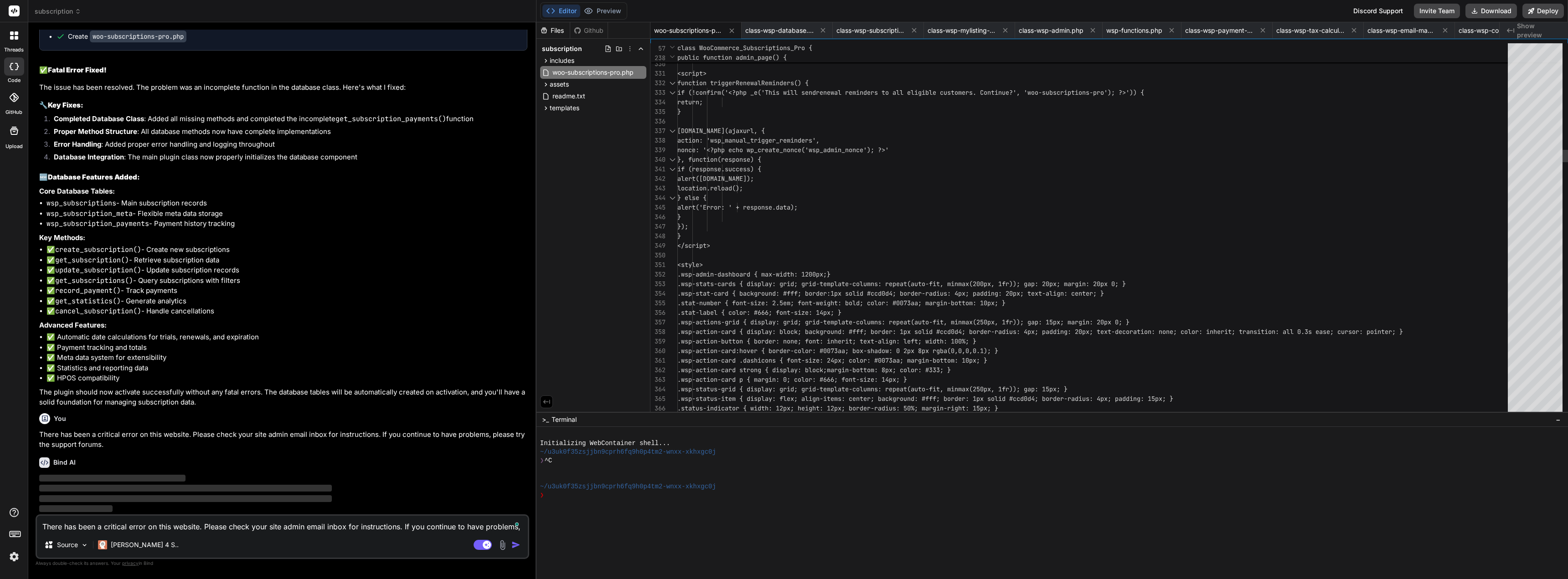
scroll to position [8334, 0]
